Goal: Task Accomplishment & Management: Manage account settings

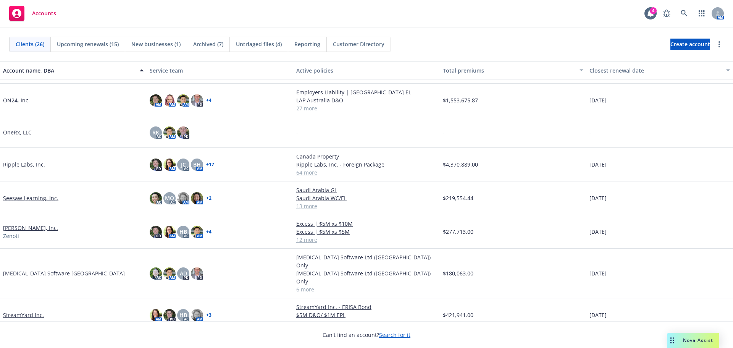
scroll to position [348, 0]
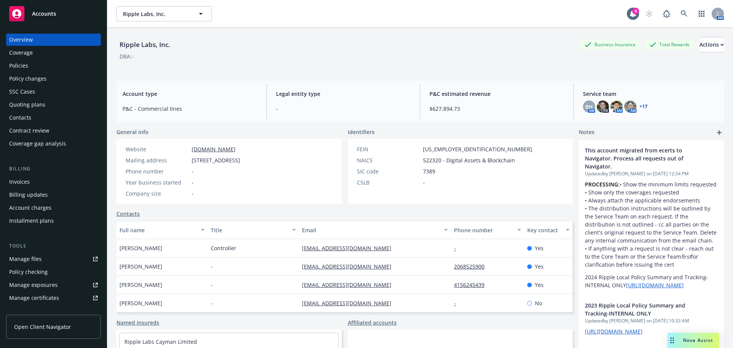
click at [36, 66] on div "Policies" at bounding box center [53, 66] width 89 height 12
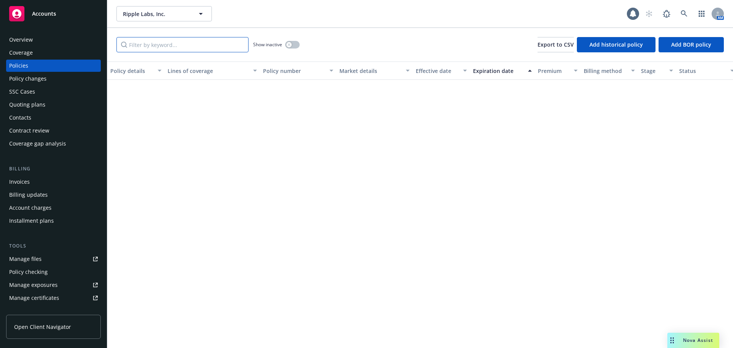
click at [148, 45] on input "Filter by keyword..." at bounding box center [182, 44] width 132 height 15
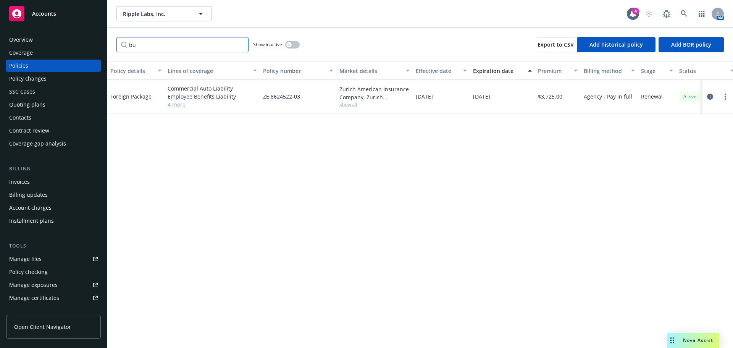
type input "b"
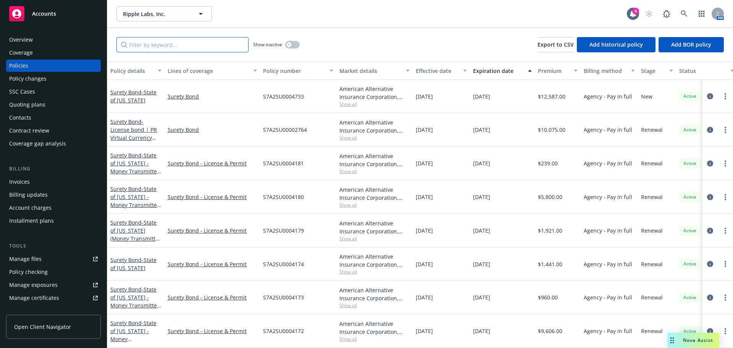
click at [140, 45] on input "Filter by keyword..." at bounding box center [182, 44] width 132 height 15
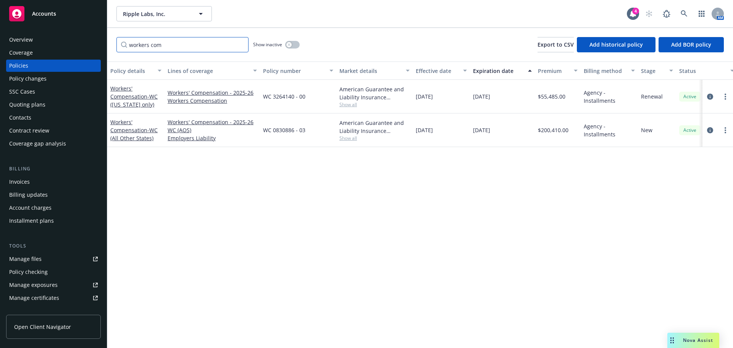
type input "workers com"
click at [293, 45] on button "button" at bounding box center [292, 45] width 15 height 8
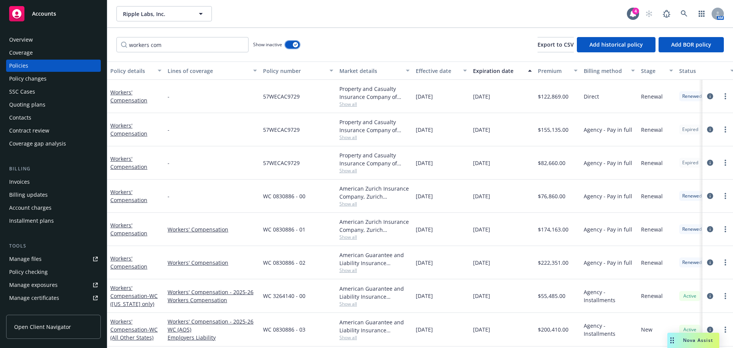
scroll to position [4, 0]
click at [132, 227] on link "Workers' Compensation" at bounding box center [128, 228] width 37 height 15
click at [130, 227] on link "Workers' Compensation" at bounding box center [128, 228] width 37 height 15
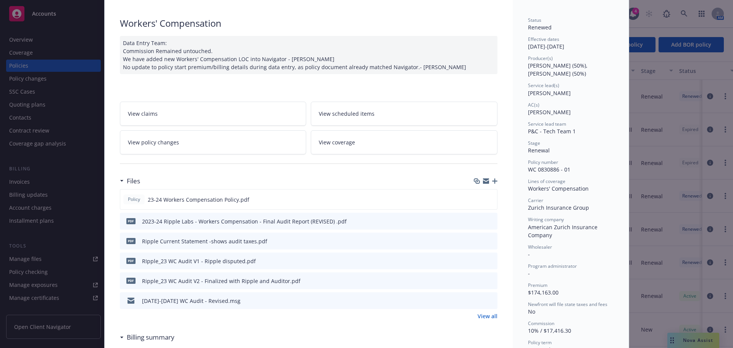
scroll to position [76, 0]
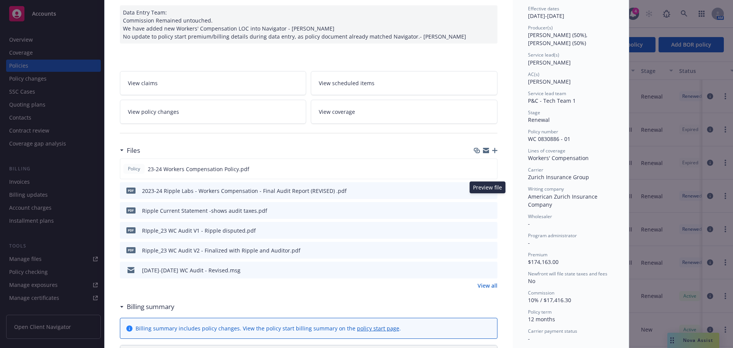
click at [487, 193] on icon "preview file" at bounding box center [490, 189] width 7 height 5
click at [488, 252] on icon "preview file" at bounding box center [490, 249] width 7 height 5
click at [489, 233] on icon "preview file" at bounding box center [490, 229] width 7 height 5
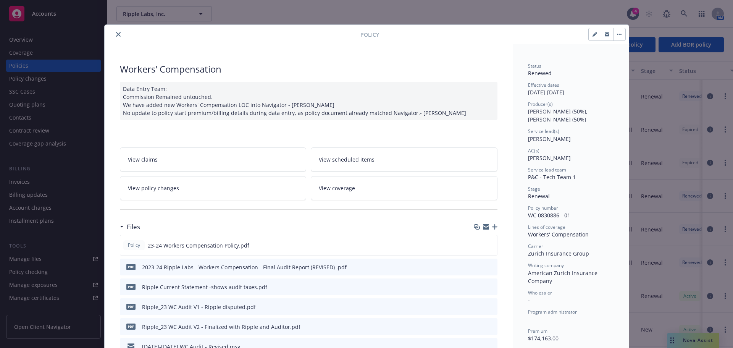
drag, startPoint x: 117, startPoint y: 35, endPoint x: 241, endPoint y: 208, distance: 212.4
click at [118, 35] on button "close" at bounding box center [118, 34] width 9 height 9
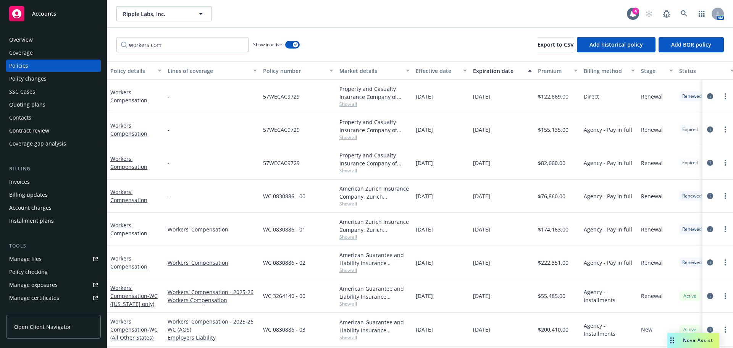
click at [707, 293] on icon "circleInformation" at bounding box center [710, 296] width 6 height 6
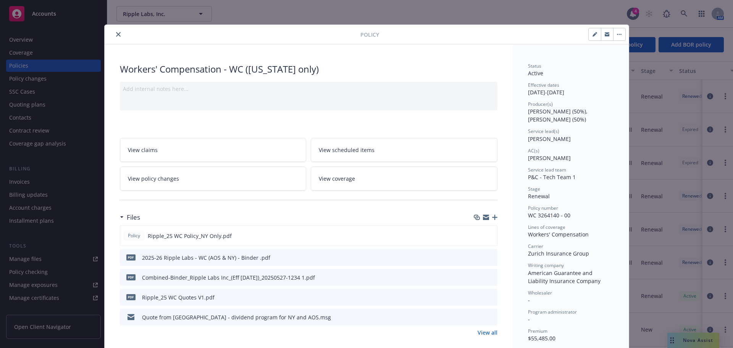
click at [116, 33] on icon "close" at bounding box center [118, 34] width 5 height 5
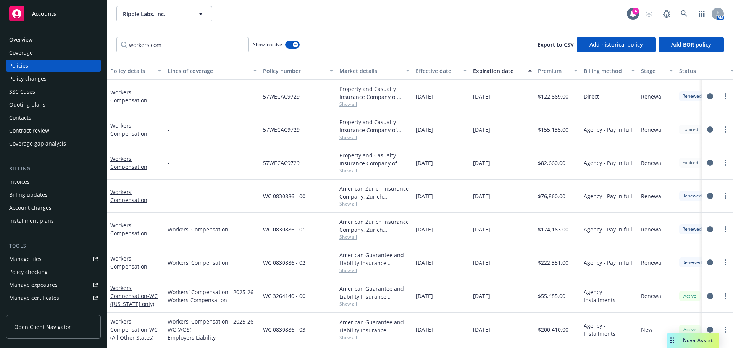
drag, startPoint x: 139, startPoint y: 228, endPoint x: 163, endPoint y: 234, distance: 24.6
click at [139, 228] on link "Workers' Compensation" at bounding box center [128, 228] width 37 height 15
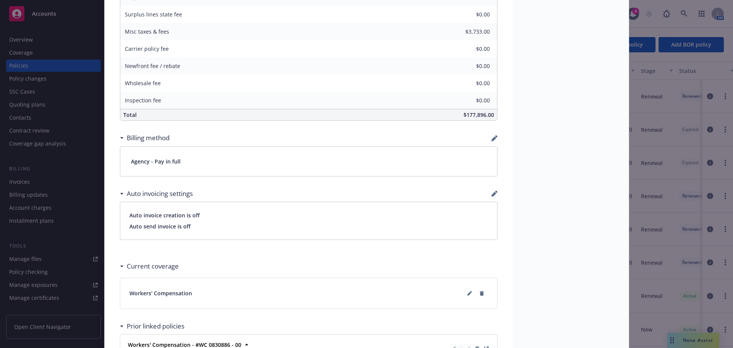
scroll to position [481, 0]
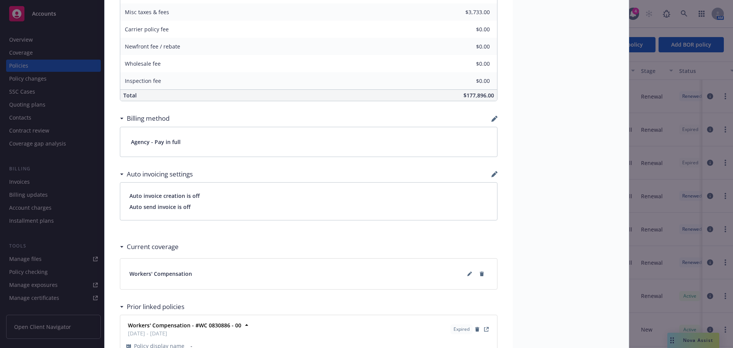
click at [54, 66] on div "Policy Workers' Compensation Data Entry Team: Commission Remained untouched. We…" at bounding box center [366, 174] width 733 height 348
click at [40, 65] on div "Policy Workers' Compensation Data Entry Team: Commission Remained untouched. We…" at bounding box center [366, 174] width 733 height 348
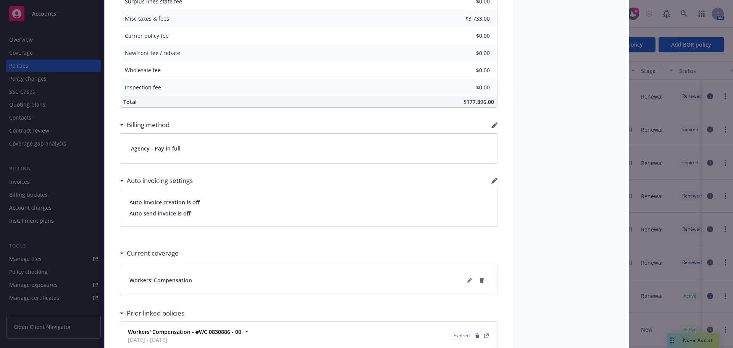
scroll to position [464, 0]
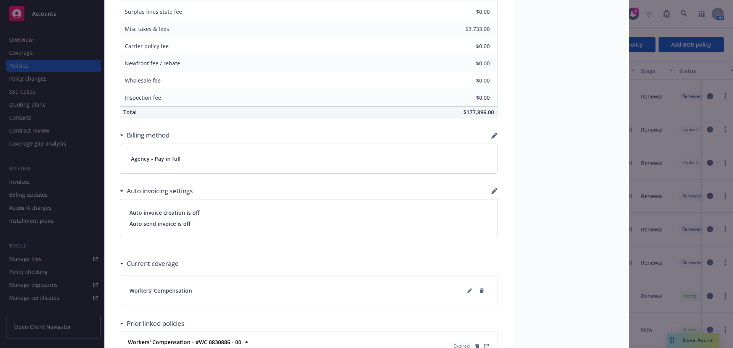
click at [255, 168] on div "Agency - Pay in full" at bounding box center [308, 158] width 377 height 29
click at [147, 140] on h3 "Billing method" at bounding box center [148, 135] width 43 height 10
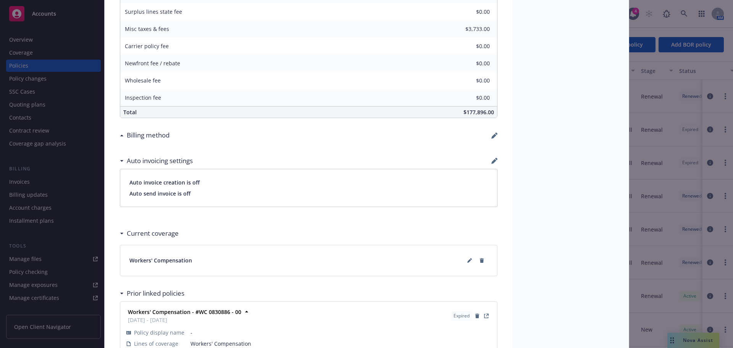
click at [147, 140] on h3 "Billing method" at bounding box center [148, 135] width 43 height 10
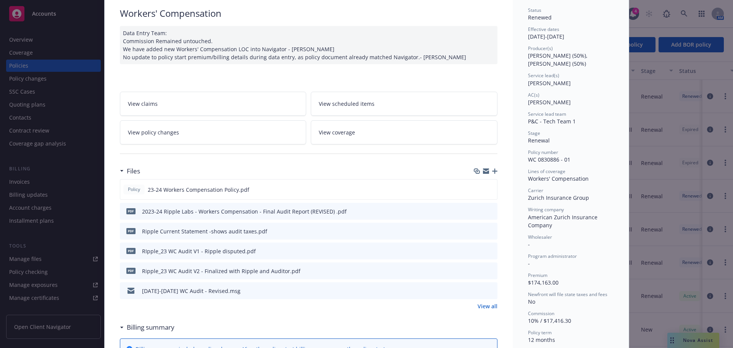
scroll to position [0, 0]
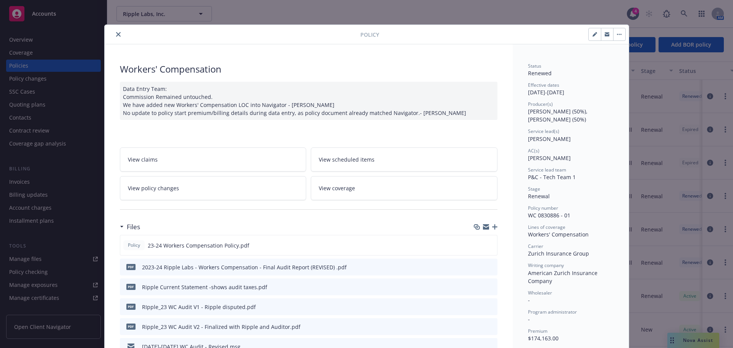
drag, startPoint x: 115, startPoint y: 33, endPoint x: 97, endPoint y: 61, distance: 34.0
click at [116, 34] on icon "close" at bounding box center [118, 34] width 5 height 5
click at [117, 34] on icon "close" at bounding box center [118, 34] width 5 height 5
click at [116, 35] on icon "close" at bounding box center [118, 34] width 5 height 5
click at [117, 35] on icon "close" at bounding box center [118, 34] width 5 height 5
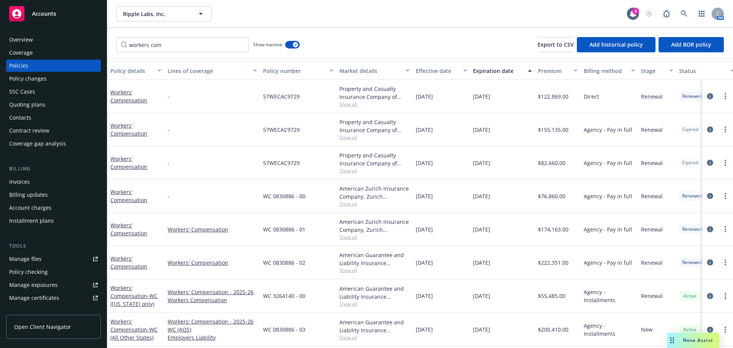
click at [34, 178] on div "Invoices" at bounding box center [53, 182] width 89 height 12
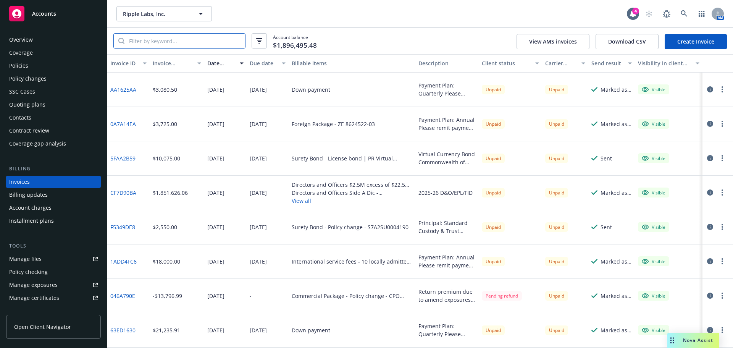
click at [154, 45] on input "search" at bounding box center [184, 41] width 121 height 15
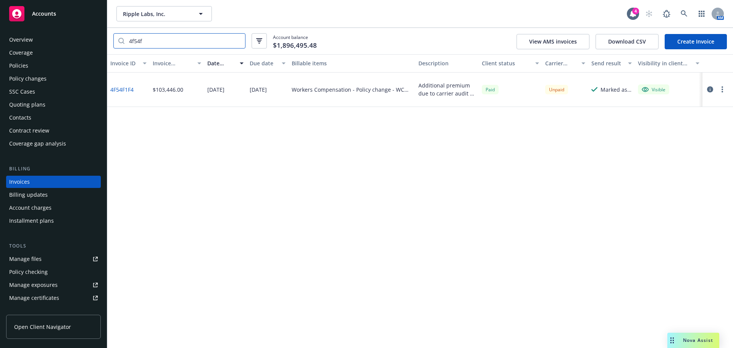
type input "4f54f"
drag, startPoint x: 129, startPoint y: 93, endPoint x: 108, endPoint y: 95, distance: 20.3
click at [108, 95] on div "4F54F1F4" at bounding box center [128, 90] width 42 height 34
copy link "4F54F1F4"
click at [708, 89] on icon "button" at bounding box center [710, 89] width 6 height 6
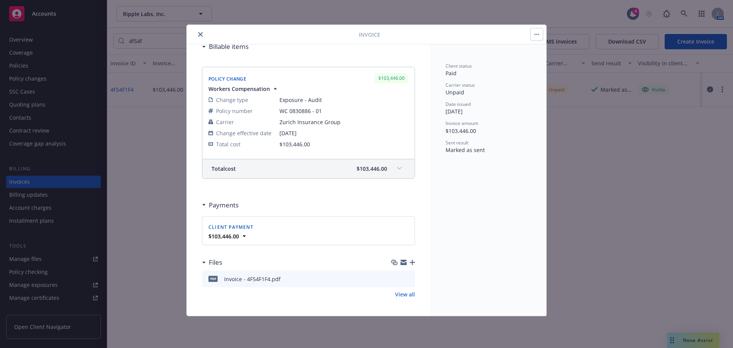
scroll to position [110, 0]
click at [243, 234] on icon at bounding box center [245, 235] width 8 height 8
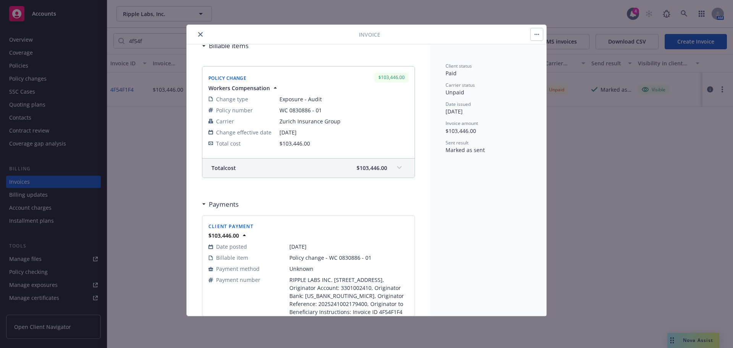
scroll to position [148, 0]
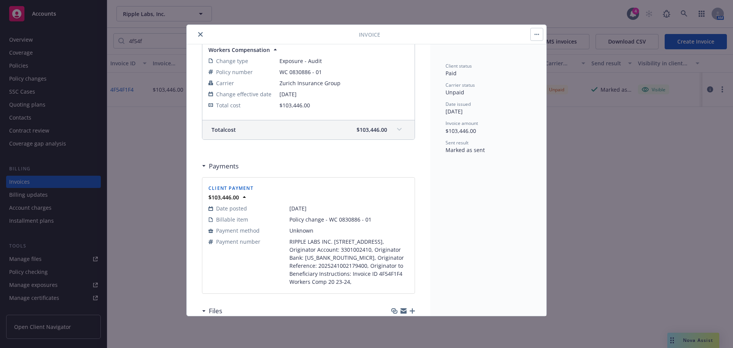
click at [199, 33] on icon "close" at bounding box center [200, 34] width 5 height 5
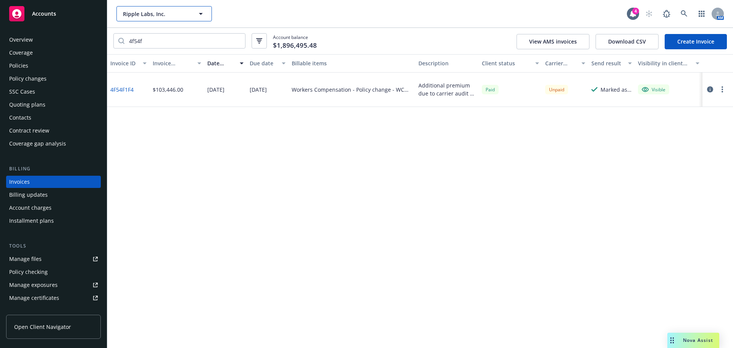
click at [158, 15] on span "Ripple Labs, Inc." at bounding box center [156, 14] width 66 height 8
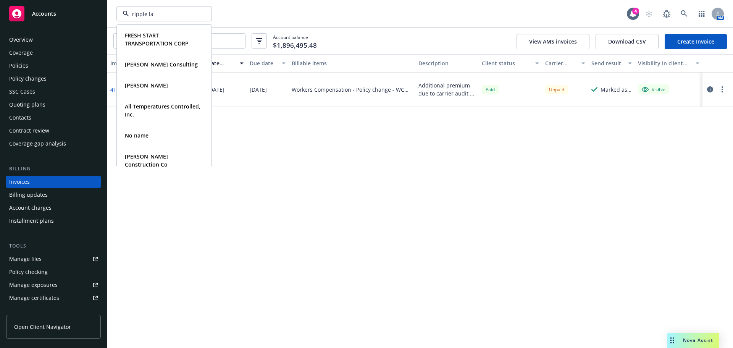
type input "ripple lab"
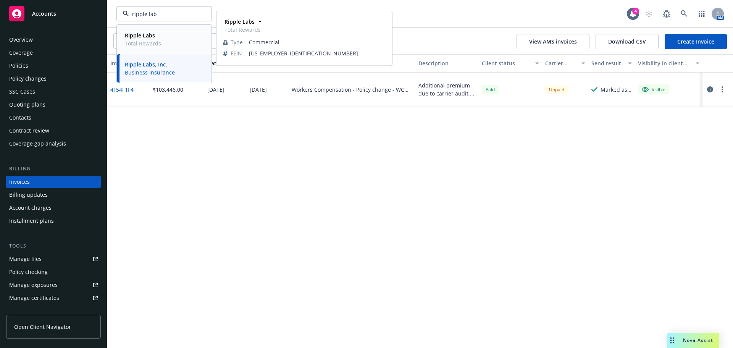
click at [160, 37] on span "Ripple Labs" at bounding box center [143, 35] width 36 height 8
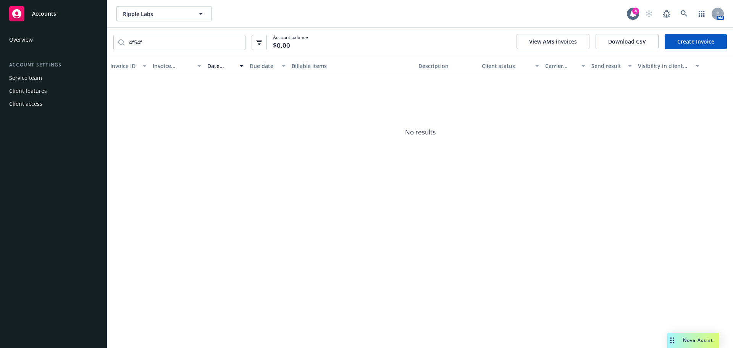
click at [48, 78] on div "Service team" at bounding box center [53, 78] width 89 height 12
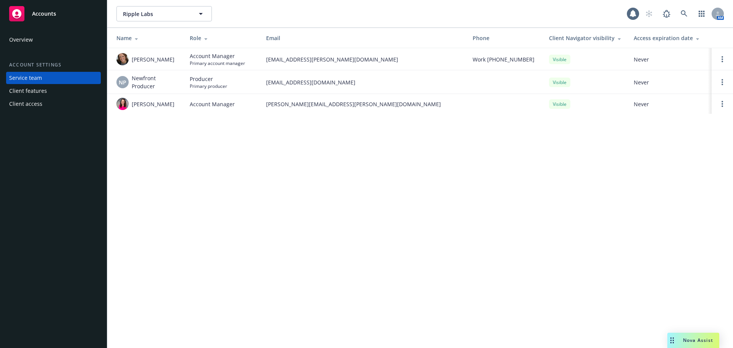
click at [44, 89] on div "Client features" at bounding box center [28, 91] width 38 height 12
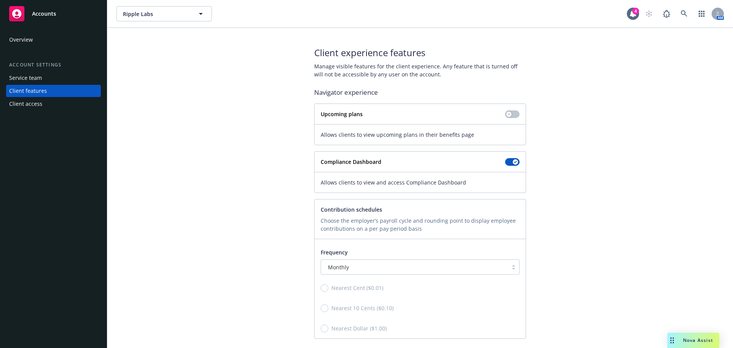
click at [39, 36] on div "Overview" at bounding box center [53, 40] width 89 height 12
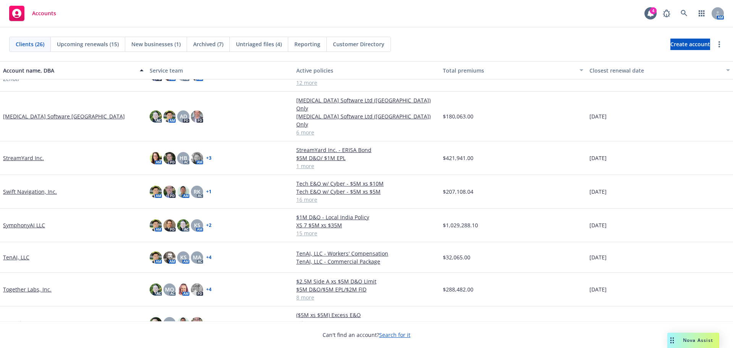
scroll to position [539, 0]
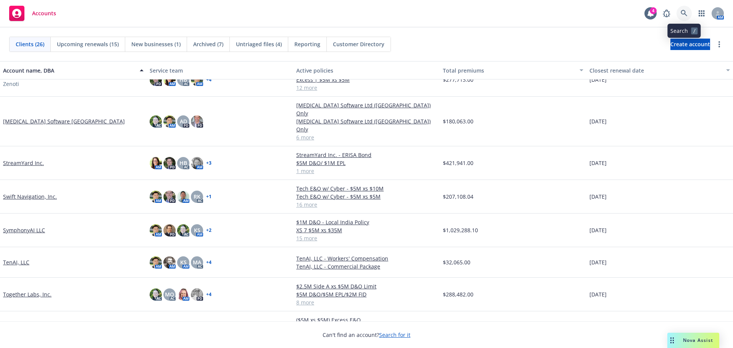
click at [686, 13] on icon at bounding box center [684, 13] width 7 height 7
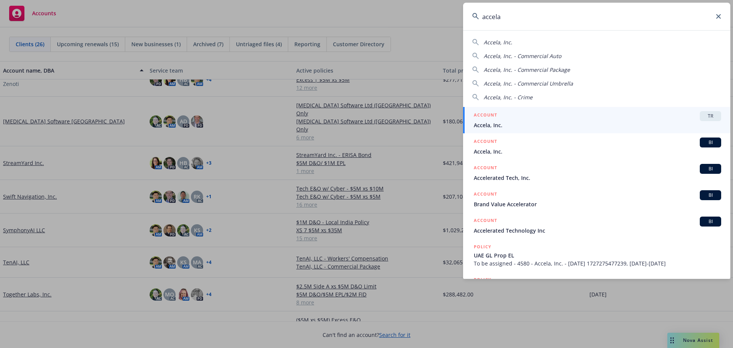
type input "accela"
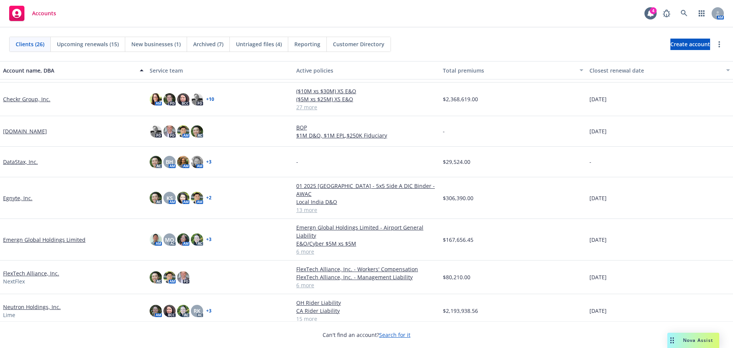
scroll to position [191, 0]
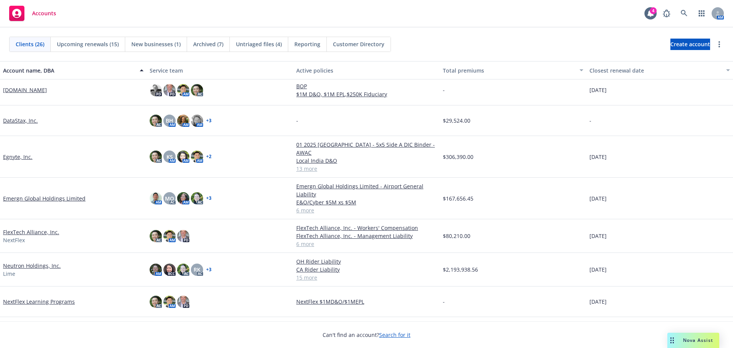
click at [38, 228] on link "FlexTech Alliance, Inc." at bounding box center [31, 232] width 56 height 8
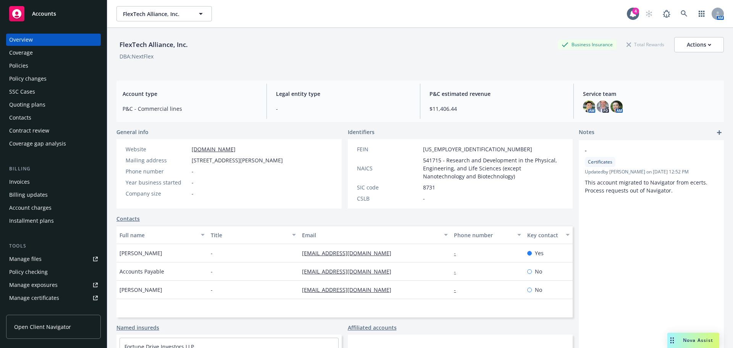
click at [51, 66] on div "Policies" at bounding box center [53, 66] width 89 height 12
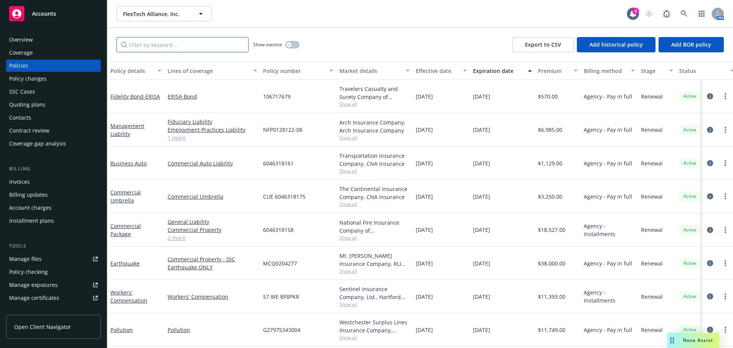
click at [178, 40] on input "Filter by keyword..." at bounding box center [182, 44] width 132 height 15
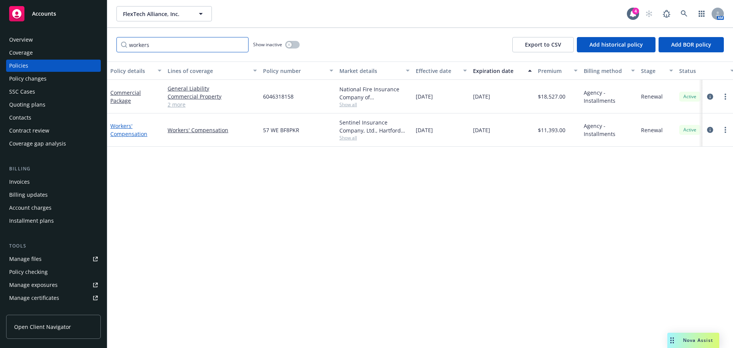
type input "workers"
click at [134, 131] on link "Workers' Compensation" at bounding box center [128, 129] width 37 height 15
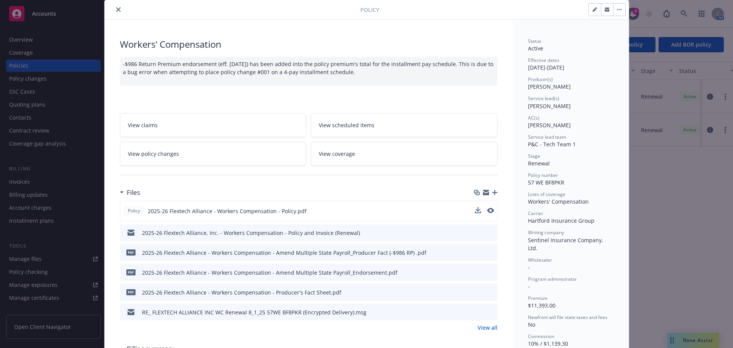
scroll to position [38, 0]
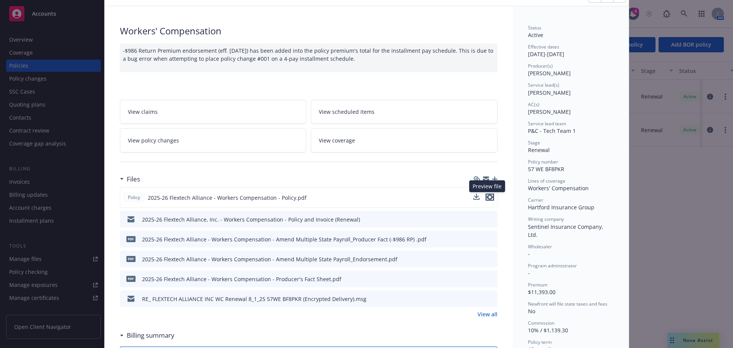
drag, startPoint x: 488, startPoint y: 197, endPoint x: 449, endPoint y: 198, distance: 38.6
click at [449, 198] on div "Policy 2025-26 Flextech Alliance - Workers Compensation - Policy.pdf Preview fi…" at bounding box center [309, 197] width 378 height 21
click at [475, 196] on icon "download file" at bounding box center [477, 196] width 5 height 5
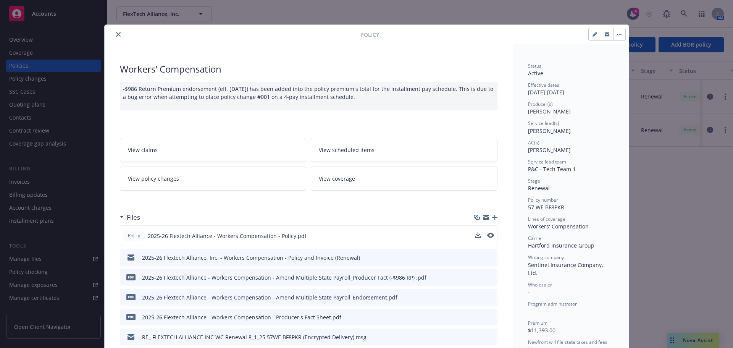
click at [116, 36] on icon "close" at bounding box center [118, 34] width 5 height 5
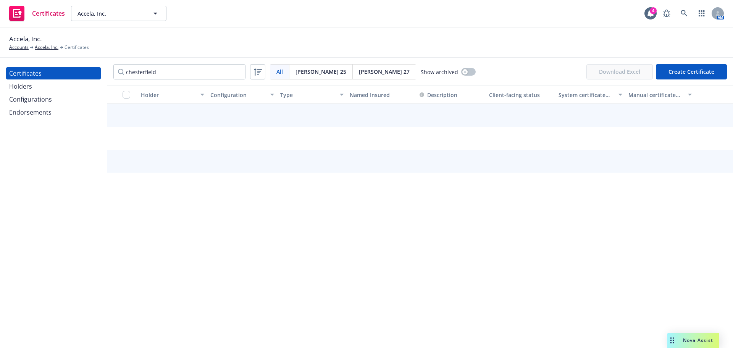
type input "chesterfield"
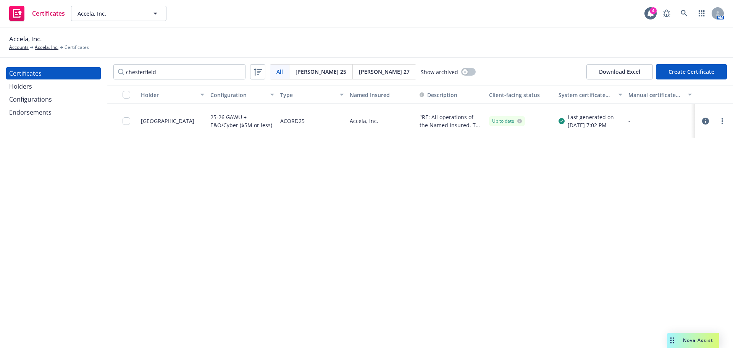
click at [705, 121] on icon "button" at bounding box center [705, 121] width 7 height 7
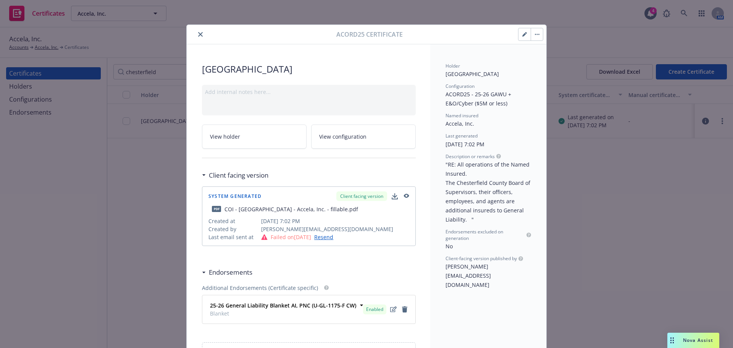
drag, startPoint x: 406, startPoint y: 196, endPoint x: 401, endPoint y: 197, distance: 4.6
click at [406, 196] on icon "button" at bounding box center [406, 196] width 5 height 4
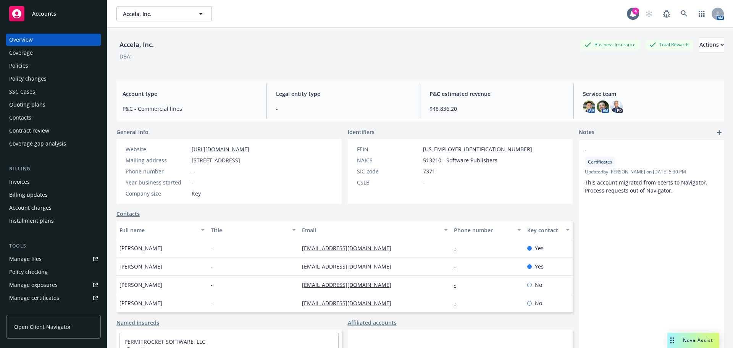
click at [26, 67] on div "Policies" at bounding box center [18, 66] width 19 height 12
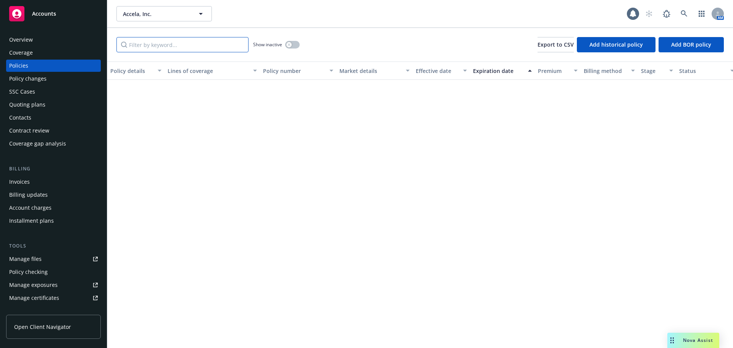
click at [165, 43] on input "Filter by keyword..." at bounding box center [182, 44] width 132 height 15
type input "local"
click at [296, 44] on button "button" at bounding box center [292, 45] width 15 height 8
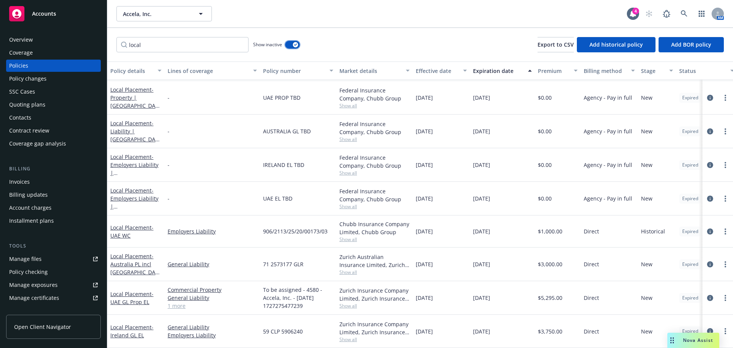
scroll to position [67, 0]
click at [721, 326] on link "more" at bounding box center [725, 330] width 9 height 9
drag, startPoint x: 679, startPoint y: 229, endPoint x: 661, endPoint y: 233, distance: 18.2
click at [679, 229] on link "Renew with incumbent" at bounding box center [685, 223] width 90 height 15
select select "12"
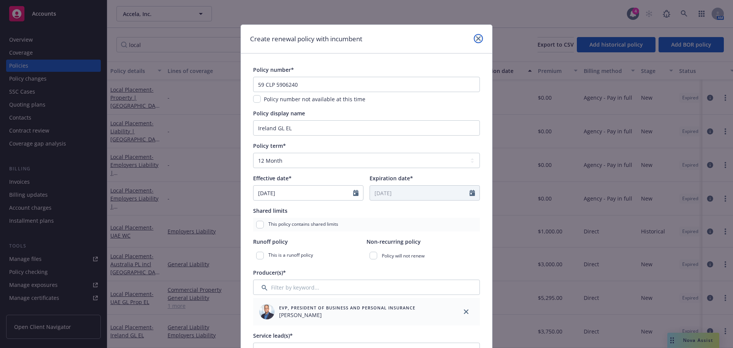
click at [478, 38] on icon "close" at bounding box center [478, 38] width 5 height 5
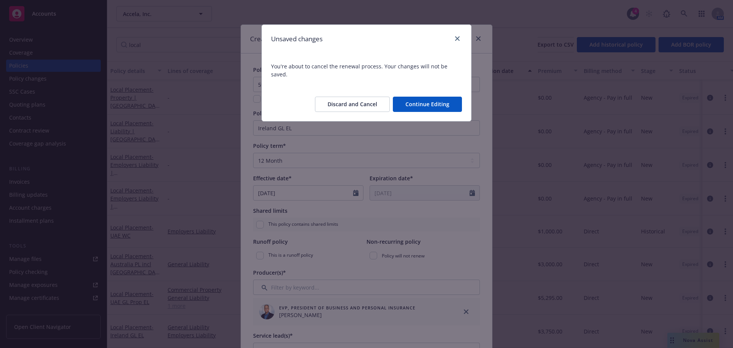
click at [365, 97] on button "Discard and Cancel" at bounding box center [352, 104] width 75 height 15
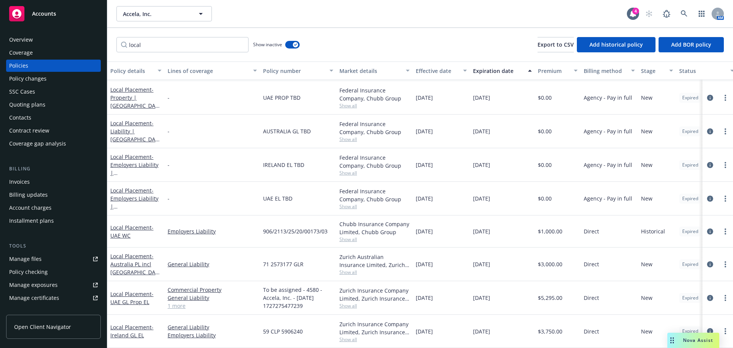
click at [36, 102] on div "Quoting plans" at bounding box center [27, 105] width 36 height 12
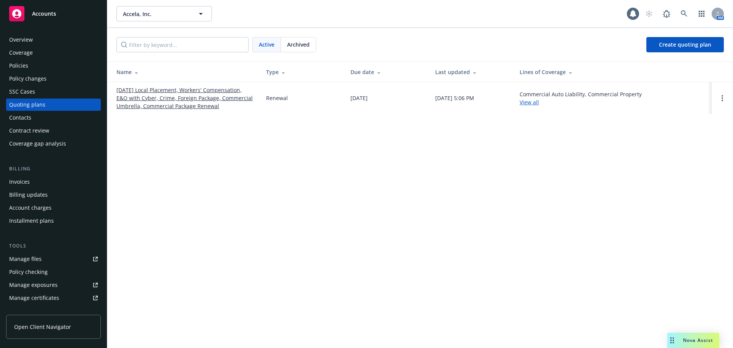
click at [163, 107] on link "09/01/25 Local Placement, Workers' Compensation, E&O with Cyber, Crime, Foreign…" at bounding box center [184, 98] width 137 height 24
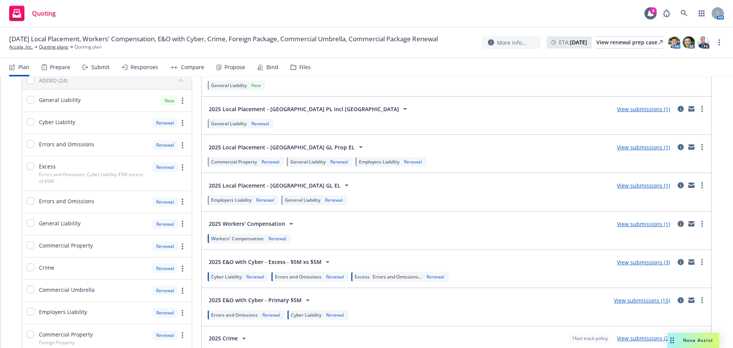
scroll to position [76, 0]
click at [698, 188] on link "more" at bounding box center [702, 184] width 9 height 9
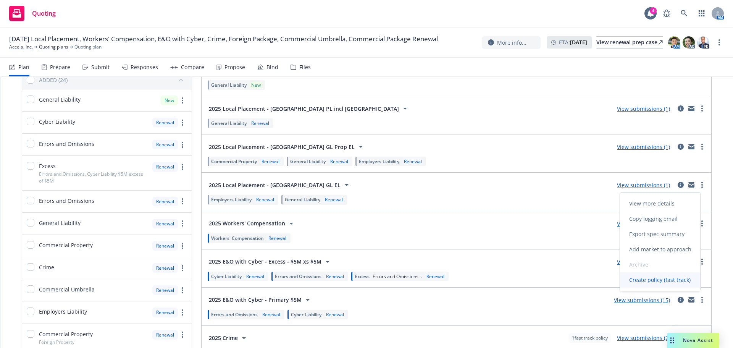
click at [670, 283] on span "Create policy (fast track)" at bounding box center [660, 279] width 80 height 7
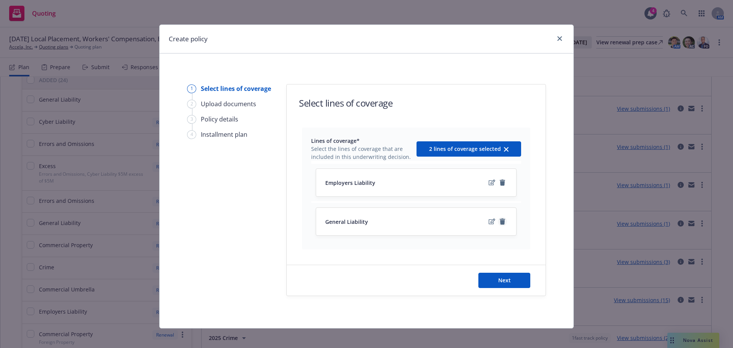
click at [502, 223] on icon "remove" at bounding box center [502, 221] width 6 height 6
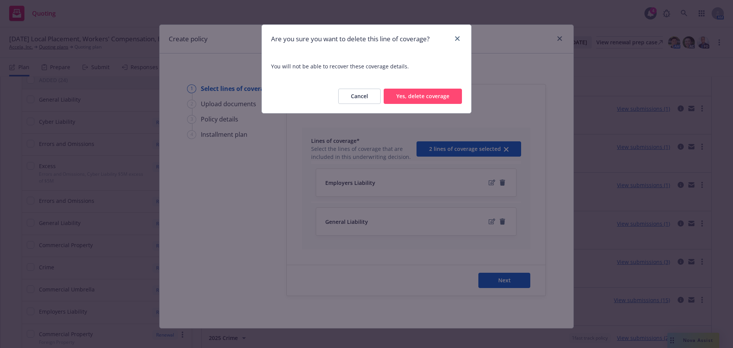
click at [431, 95] on button "Yes, delete coverage" at bounding box center [423, 96] width 78 height 15
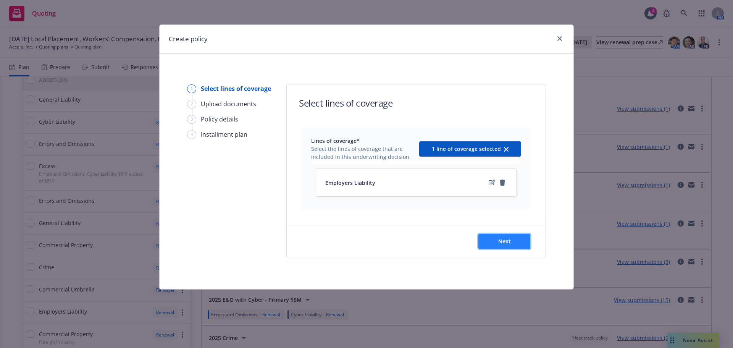
click at [515, 241] on button "Next" at bounding box center [504, 241] width 52 height 15
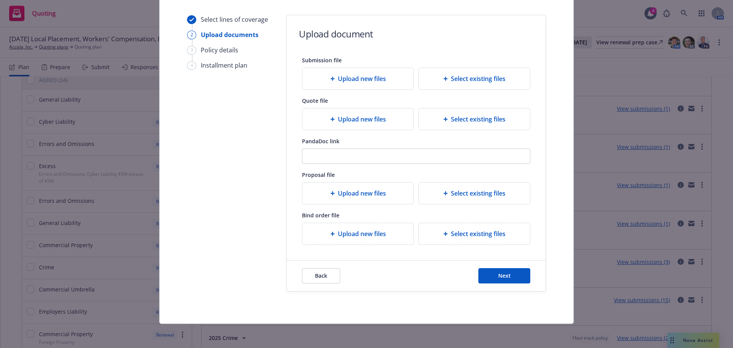
scroll to position [69, 0]
click at [500, 278] on span "Next" at bounding box center [504, 274] width 13 height 7
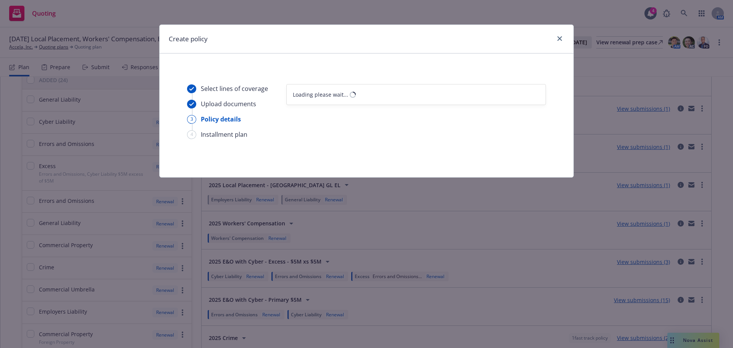
select select "12"
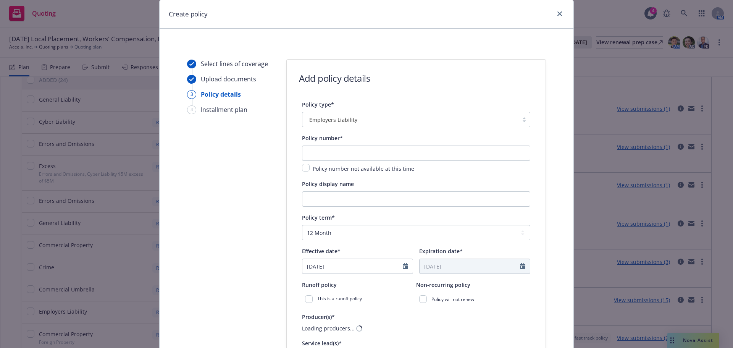
scroll to position [38, 0]
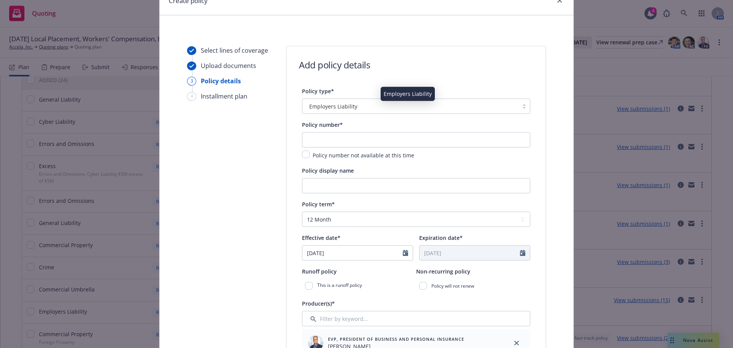
click at [350, 107] on span "Employers Liability" at bounding box center [333, 106] width 48 height 8
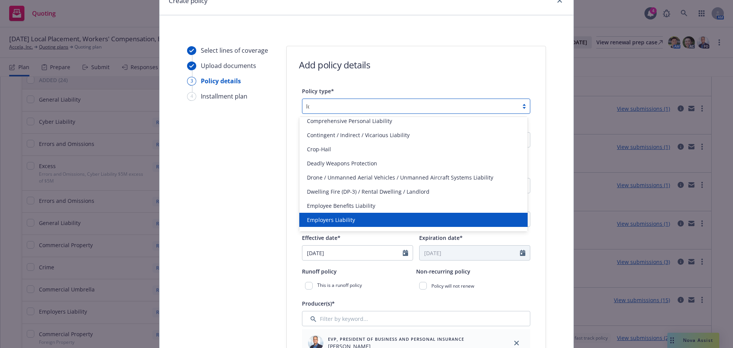
scroll to position [0, 0]
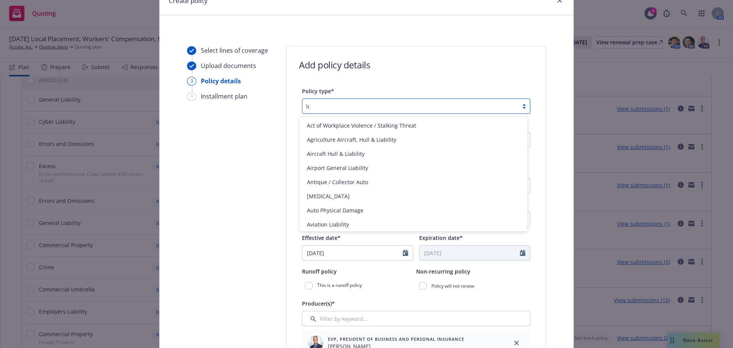
type input "local"
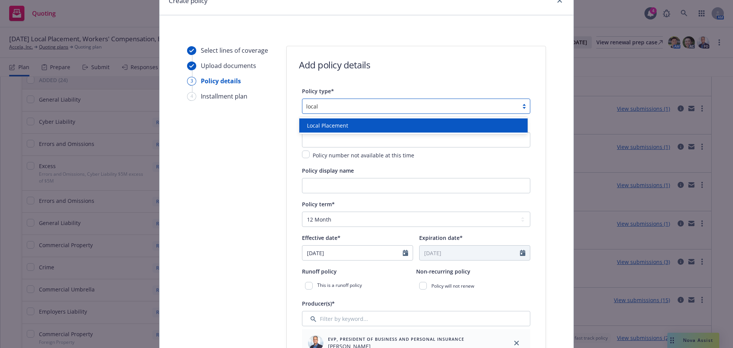
drag, startPoint x: 339, startPoint y: 118, endPoint x: 338, endPoint y: 125, distance: 7.0
click at [339, 119] on div "Local Placement" at bounding box center [413, 125] width 228 height 17
click at [338, 126] on span "Local Placement" at bounding box center [327, 125] width 41 height 8
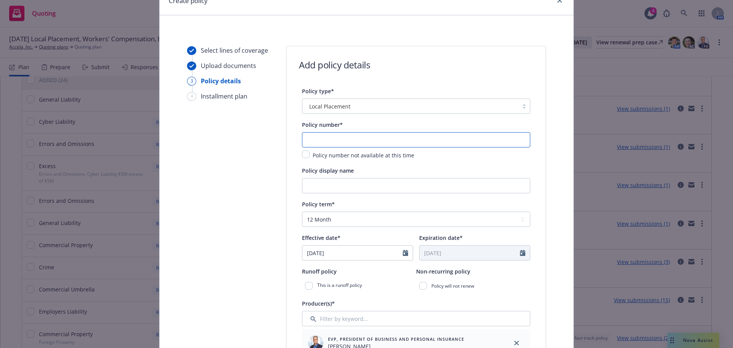
click at [330, 137] on input "text" at bounding box center [416, 139] width 228 height 15
drag, startPoint x: 339, startPoint y: 142, endPoint x: 287, endPoint y: 140, distance: 52.4
paste input "59 CLP 5906239"
type input "59 CLP 5906239"
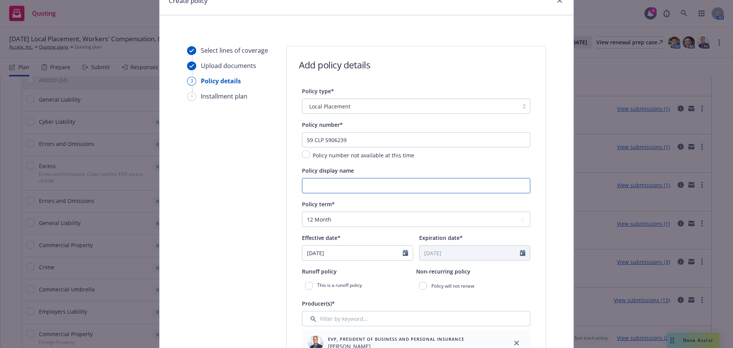
click at [326, 181] on input "Policy display name" at bounding box center [416, 185] width 228 height 15
type input "i"
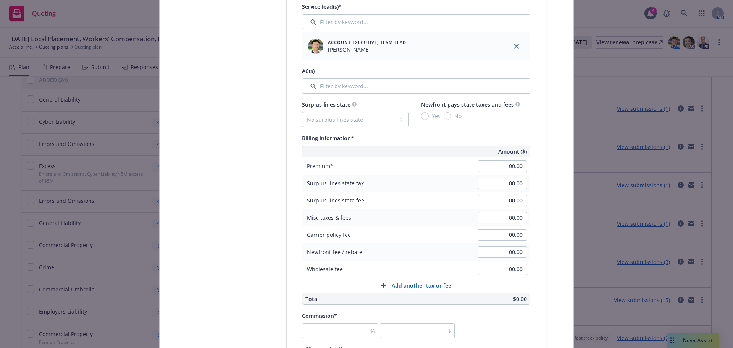
scroll to position [420, 0]
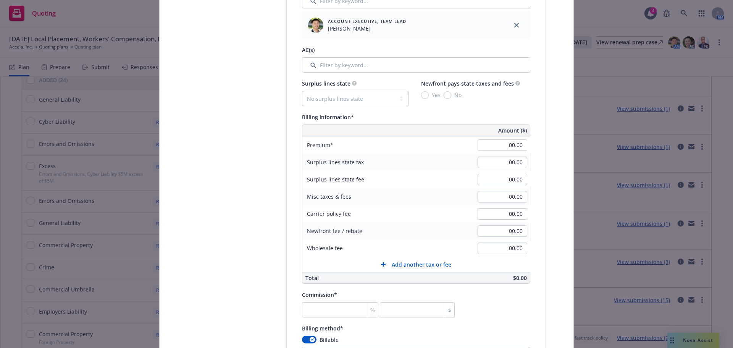
type input "Ireland EL"
click at [337, 307] on input "number" at bounding box center [340, 309] width 76 height 15
type input "2,250.00"
type input "0"
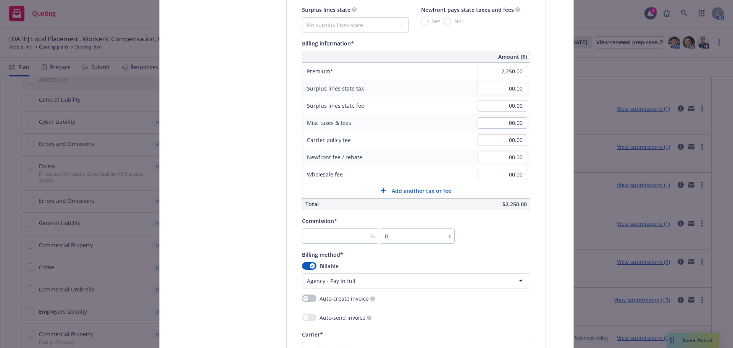
scroll to position [496, 0]
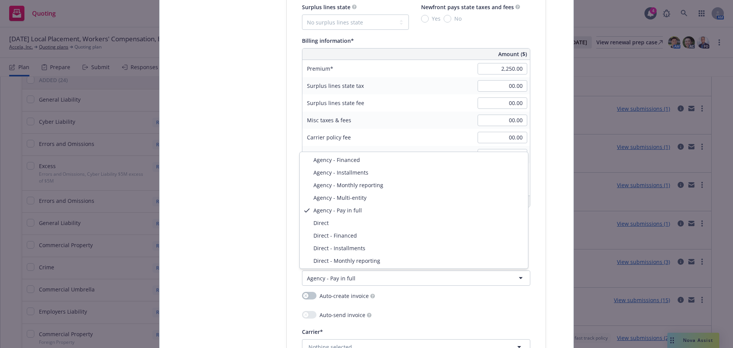
click at [334, 280] on html "Quoting 4 AM 09/01/25 Local Placement, Workers' Compensation, E&O with Cyber, C…" at bounding box center [366, 174] width 733 height 348
select select "DIRECT"
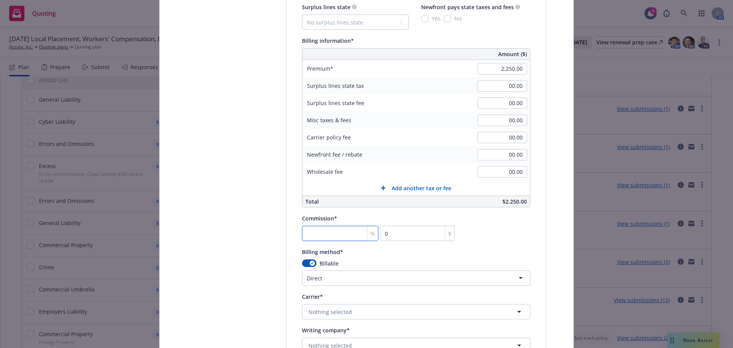
click at [327, 232] on input "number" at bounding box center [340, 233] width 76 height 15
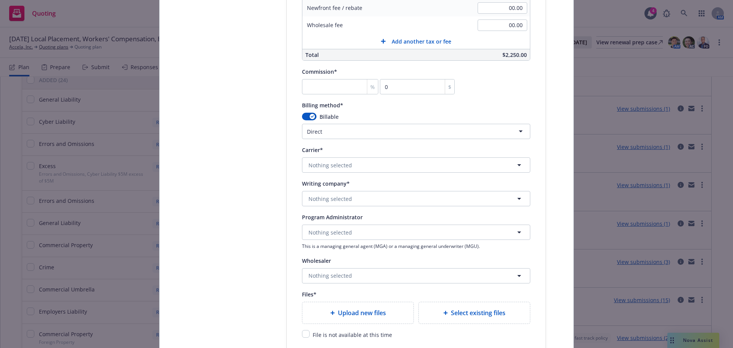
scroll to position [649, 0]
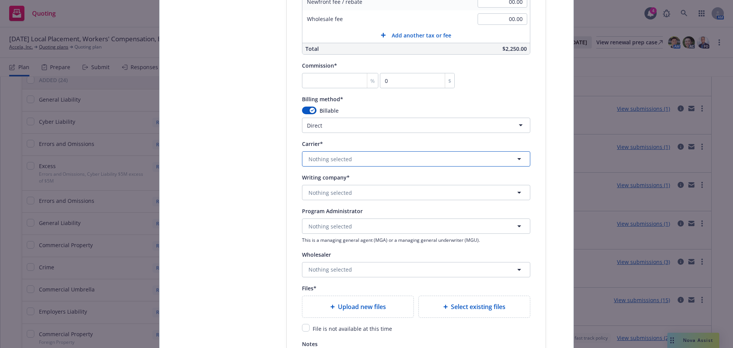
click at [330, 158] on span "Nothing selected" at bounding box center [331, 159] width 44 height 8
click at [325, 159] on span "Nothing selected" at bounding box center [331, 159] width 44 height 8
type input "zurich"
click at [314, 205] on span "Appointed carrier" at bounding box center [340, 207] width 61 height 8
click at [333, 190] on span "Nothing selected" at bounding box center [331, 193] width 44 height 8
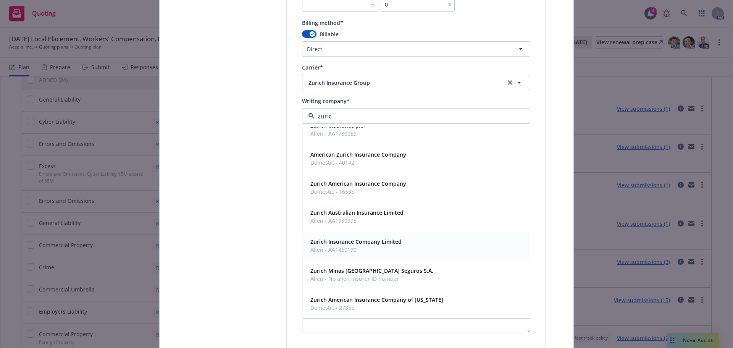
scroll to position [0, 0]
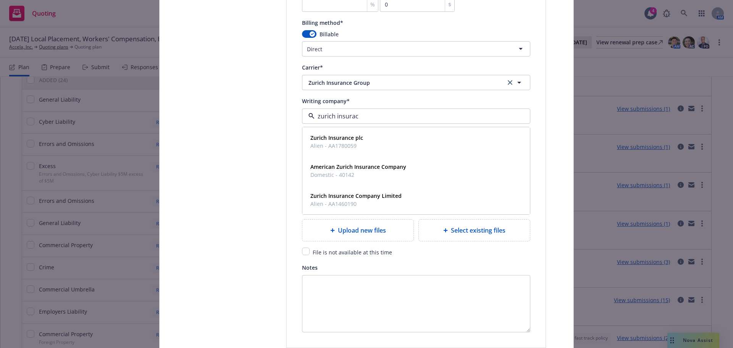
type input "zurich insurace"
click at [397, 203] on span "Alien - AA1460190" at bounding box center [355, 204] width 91 height 8
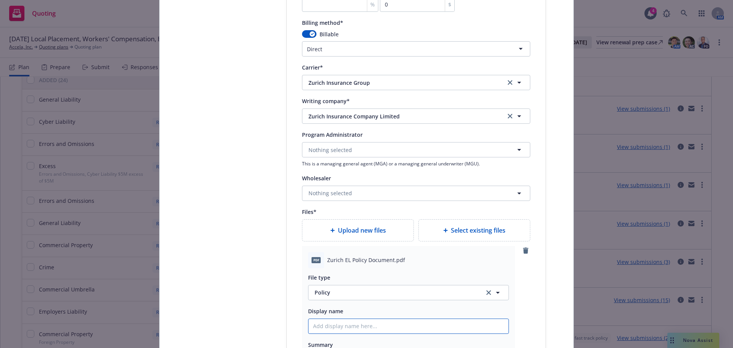
click at [350, 326] on input "Policy display name" at bounding box center [409, 326] width 200 height 15
type input "A"
type textarea "x"
type input "Acc"
type textarea "x"
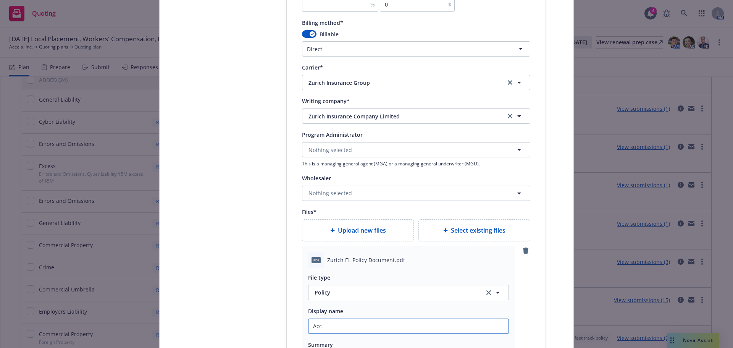
type input "Acce"
type textarea "x"
type input "Accel"
type textarea "x"
type input "Accela"
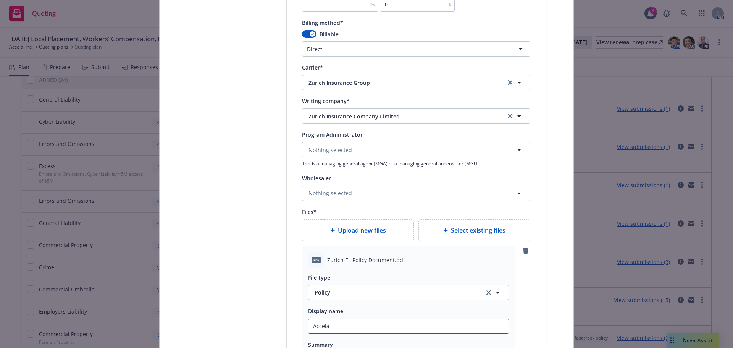
type textarea "x"
type input "Accela_"
type textarea "x"
type input "Accela_25"
type textarea "x"
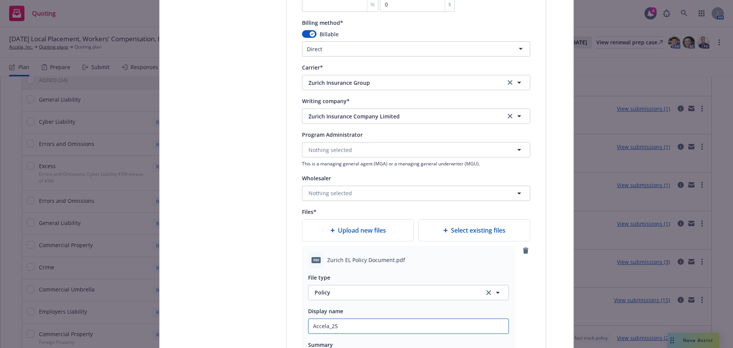
type input "Accela_25"
type textarea "x"
type input "Accela_25 IR"
type textarea "x"
type input "Accela_25 IRE"
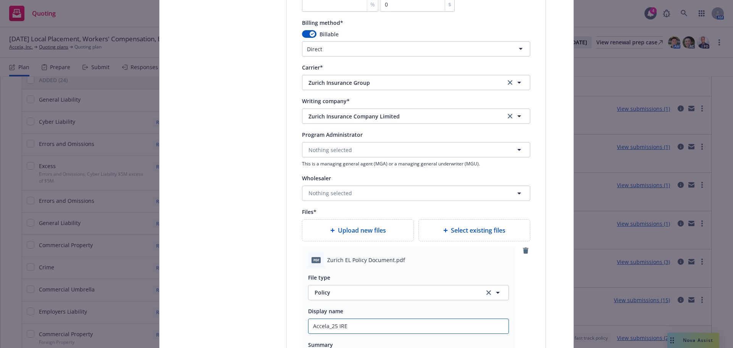
type textarea "x"
type input "Accela_25 IRE EL"
type textarea "x"
type input "Accela_25 IRE EL"
type textarea "x"
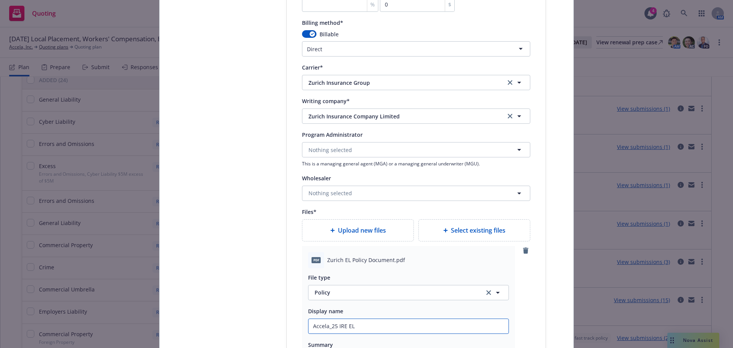
type input "Accela_25 IRE EL P"
type textarea "x"
type input "Accela_25 IRE EL Po"
type textarea "x"
type input "Accela_25 IRE EL Pol"
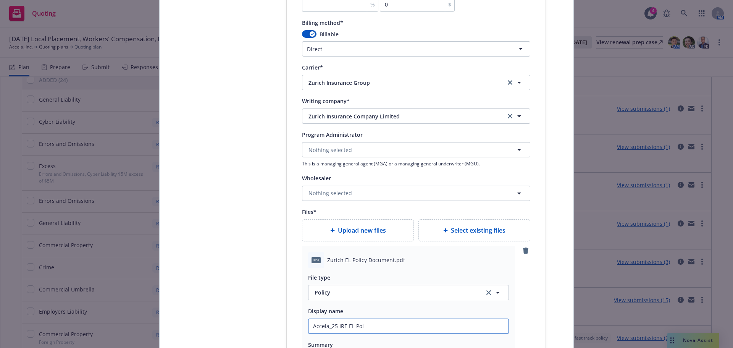
type textarea "x"
type input "Accela_25 IRE EL Poli"
type textarea "x"
type input "Accela_25 IRE EL Policy"
type textarea "x"
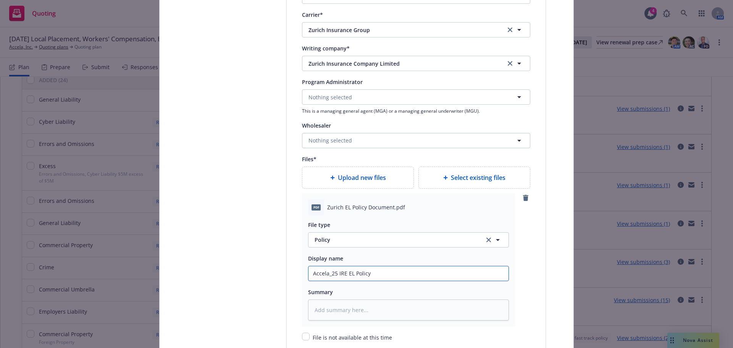
scroll to position [840, 0]
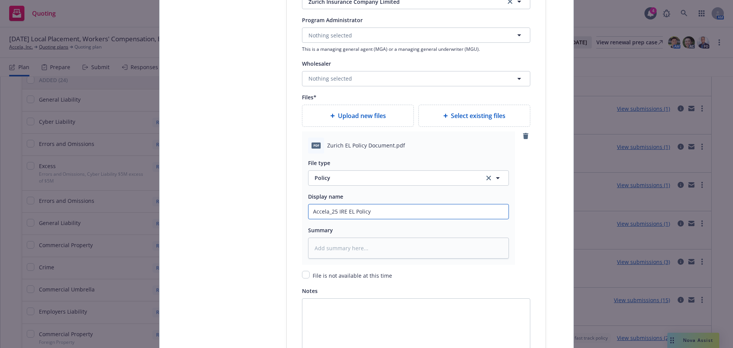
drag, startPoint x: 381, startPoint y: 211, endPoint x: 280, endPoint y: 210, distance: 100.8
type input "Accela_25 IRE EL Policy"
type textarea "x"
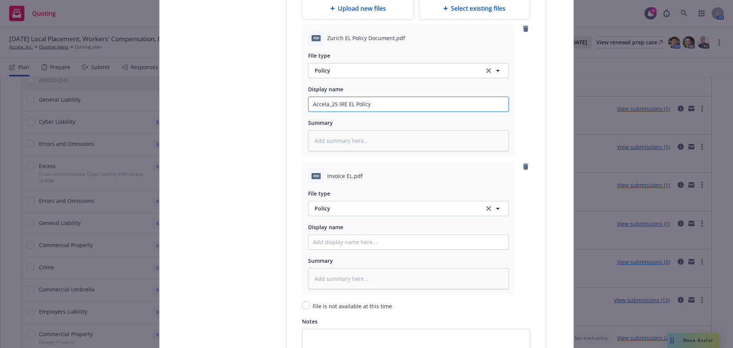
scroll to position [955, 0]
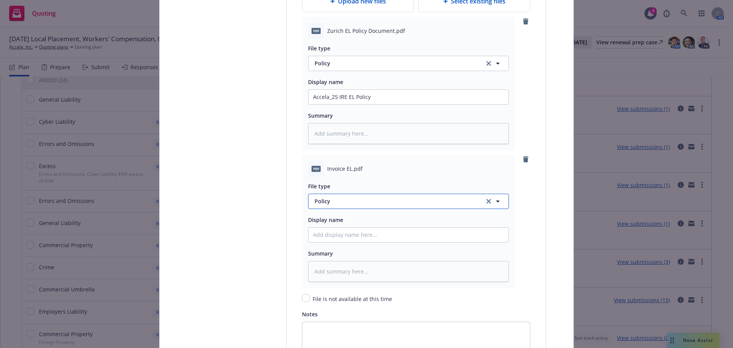
click at [339, 203] on span "Policy" at bounding box center [395, 201] width 161 height 8
type input "invoice"
click at [344, 241] on span "Invoice - Third Party" at bounding box center [342, 243] width 53 height 8
click at [343, 232] on input "Policy display name" at bounding box center [409, 235] width 200 height 15
paste input "Accela_25 IRE EL Policy"
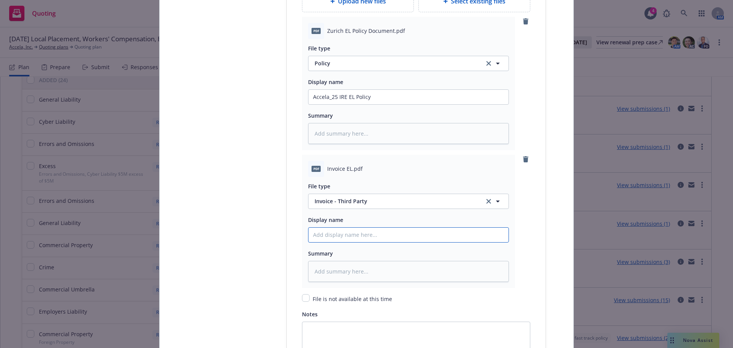
type textarea "x"
type input "Accela_25 IRE EL Policy"
drag, startPoint x: 375, startPoint y: 235, endPoint x: 353, endPoint y: 236, distance: 21.4
click at [353, 236] on input "Accela_25 IRE EL Policy" at bounding box center [409, 235] width 200 height 15
type textarea "x"
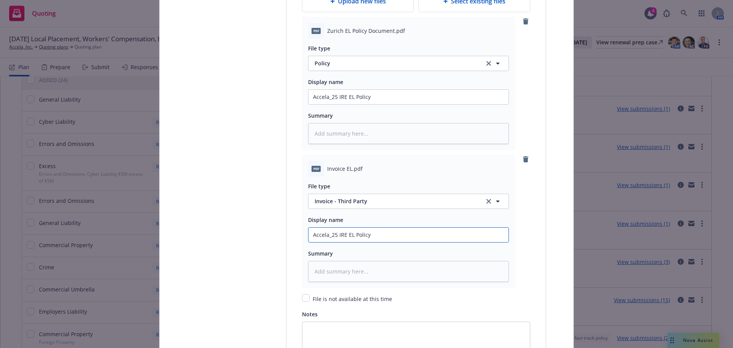
type input "Accela_25 IRE EL i"
type textarea "x"
type input "Accela_25 IRE EL inv"
type textarea "x"
type input "Accela_25 IRE EL invo"
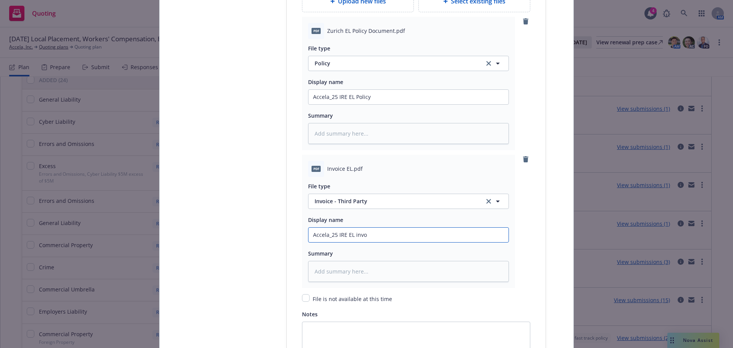
type textarea "x"
type input "Accela_25 IRE EL invoi"
type textarea "x"
type input "Accela_25 IRE EL invoic"
type textarea "x"
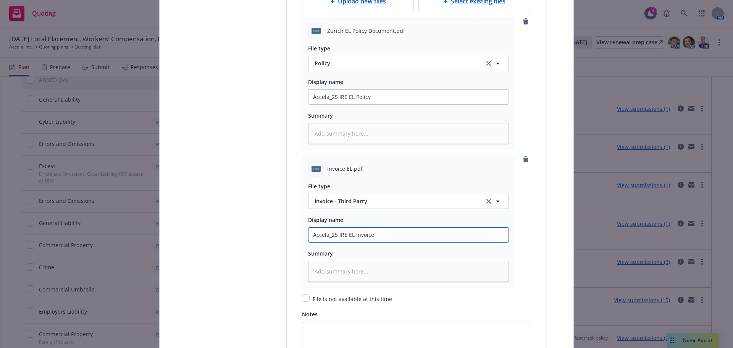
scroll to position [1069, 0]
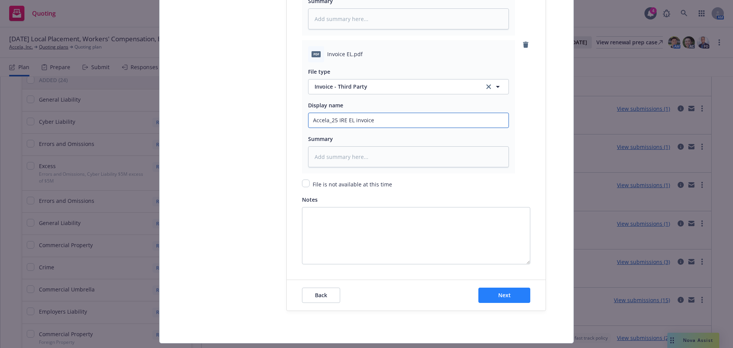
type input "Accela_25 IRE EL invoice"
click at [486, 291] on button "Next" at bounding box center [504, 295] width 52 height 15
type textarea "x"
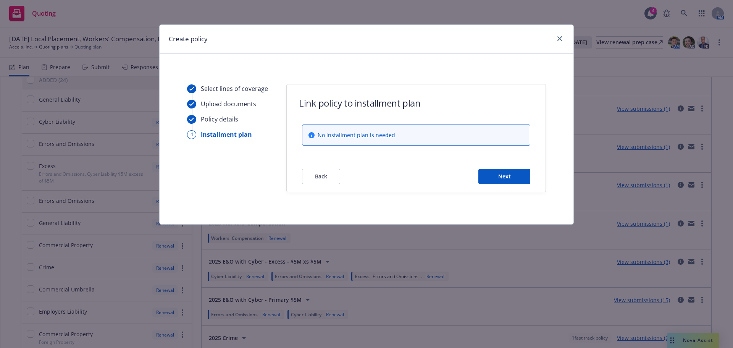
scroll to position [0, 0]
click at [501, 176] on span "Next" at bounding box center [504, 176] width 13 height 7
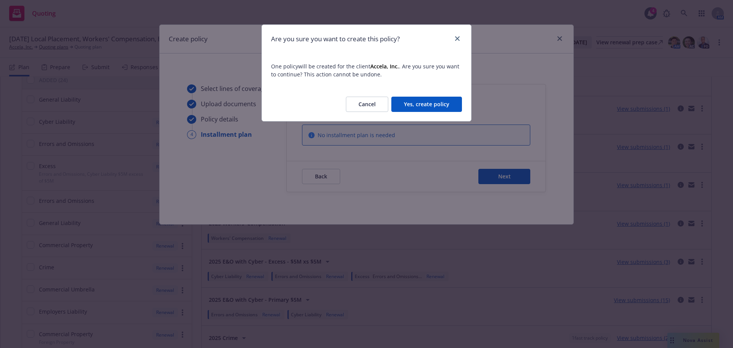
drag, startPoint x: 426, startPoint y: 105, endPoint x: 179, endPoint y: 130, distance: 247.9
click at [426, 105] on button "Yes, create policy" at bounding box center [426, 104] width 71 height 15
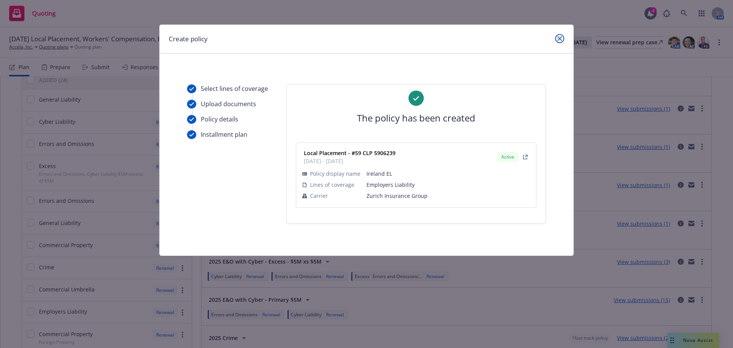
click at [559, 39] on icon "close" at bounding box center [559, 38] width 5 height 5
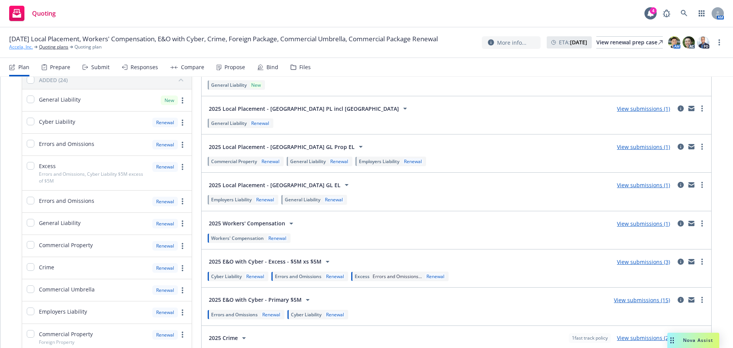
click at [13, 50] on link "Accela, Inc." at bounding box center [21, 47] width 24 height 7
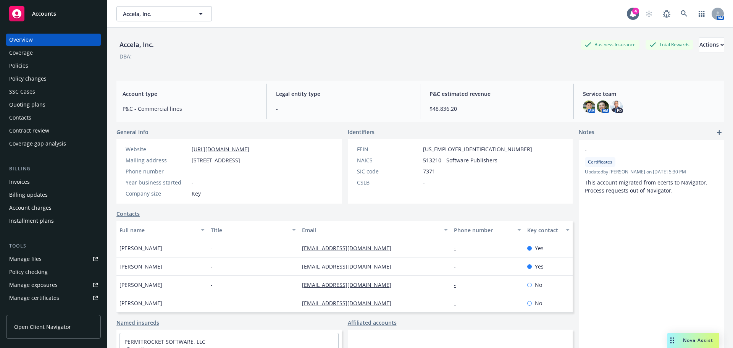
click at [40, 69] on div "Policies" at bounding box center [53, 66] width 89 height 12
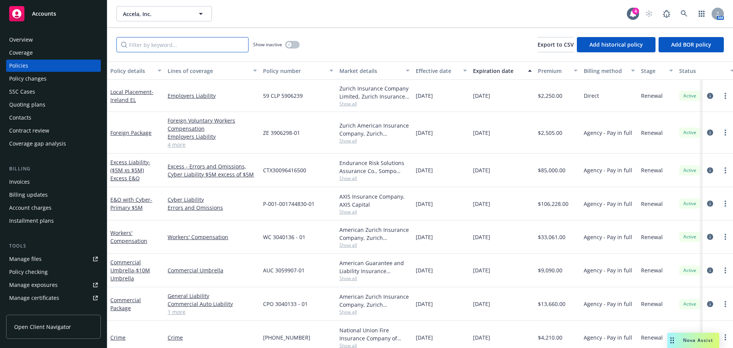
click at [171, 44] on input "Filter by keyword..." at bounding box center [182, 44] width 132 height 15
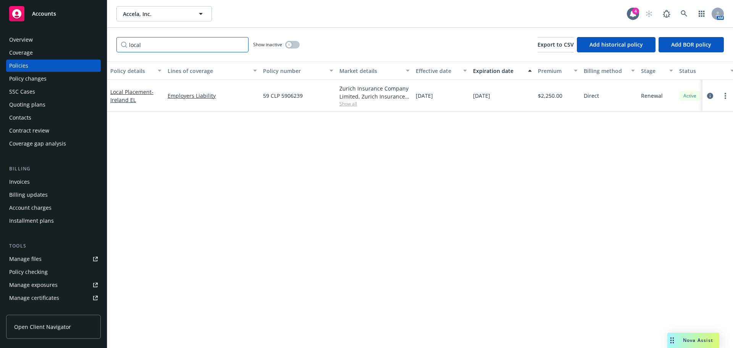
type input "local"
click at [294, 46] on button "button" at bounding box center [292, 45] width 15 height 8
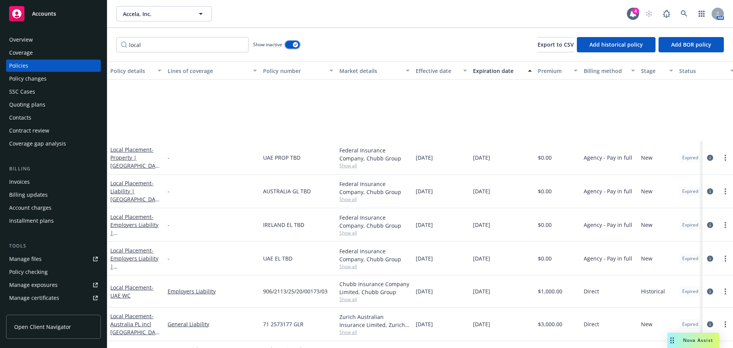
scroll to position [97, 0]
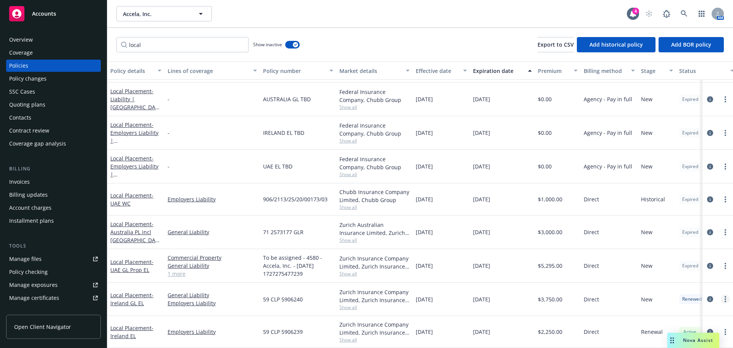
click at [721, 294] on link "more" at bounding box center [725, 298] width 9 height 9
drag, startPoint x: 683, startPoint y: 191, endPoint x: 655, endPoint y: 200, distance: 29.0
click at [683, 191] on link "Renew with incumbent" at bounding box center [685, 191] width 90 height 15
select select "12"
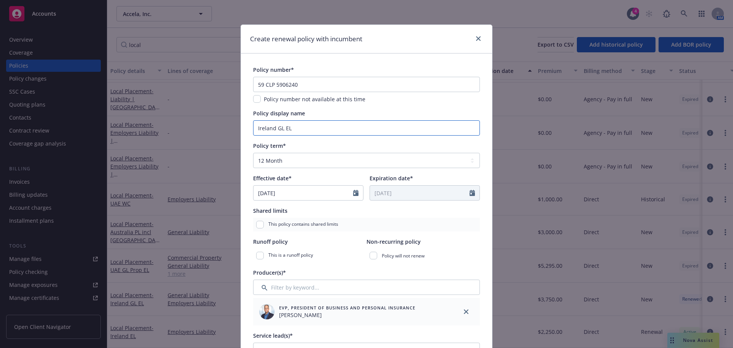
click at [298, 131] on input "Ireland GL EL" at bounding box center [366, 127] width 227 height 15
type input "Ireland GL"
drag, startPoint x: 301, startPoint y: 83, endPoint x: 221, endPoint y: 81, distance: 79.5
click at [222, 81] on div "Create renewal policy with incumbent Policy number* 59 CLP 5906240 Policy numbe…" at bounding box center [366, 174] width 733 height 348
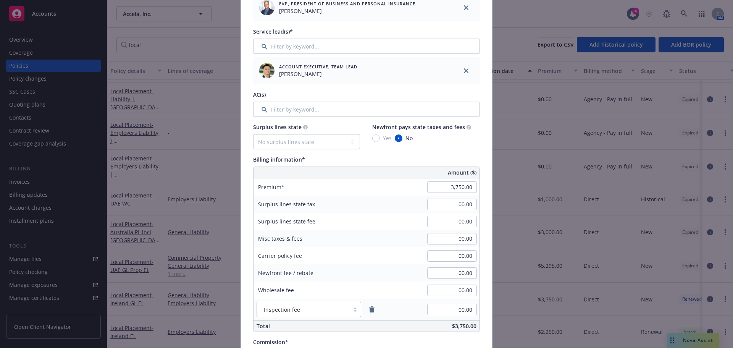
scroll to position [305, 0]
type input "1,500.00"
click at [356, 330] on div "Amount ($) Premium 1,500.00 Surplus lines state tax 00.00 Surplus lines state f…" at bounding box center [366, 247] width 227 height 165
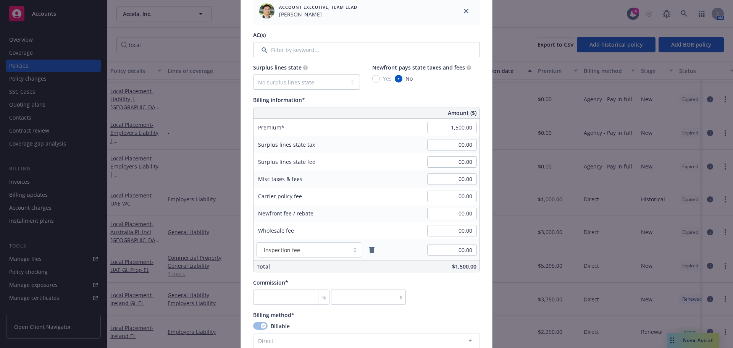
scroll to position [382, 0]
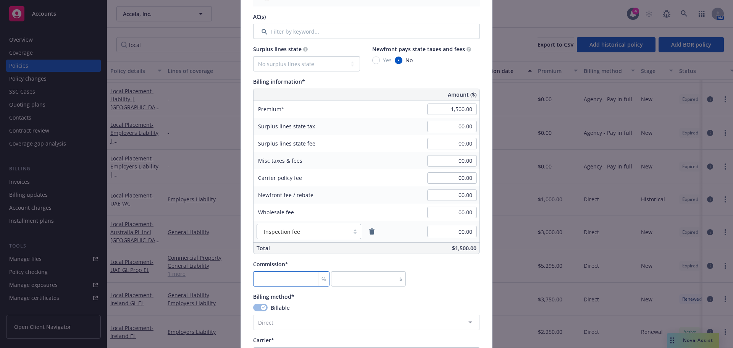
click at [263, 279] on input "number" at bounding box center [291, 278] width 76 height 15
type input "0"
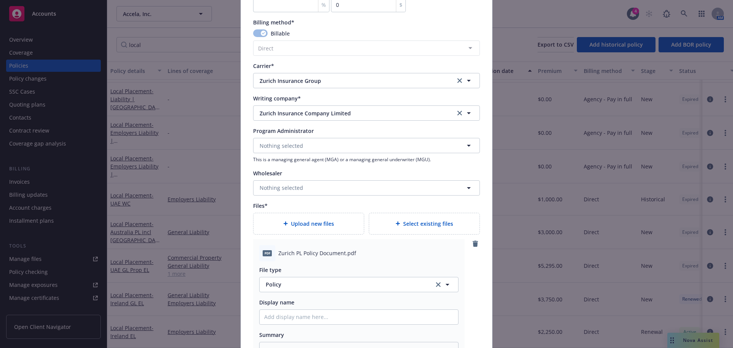
scroll to position [725, 0]
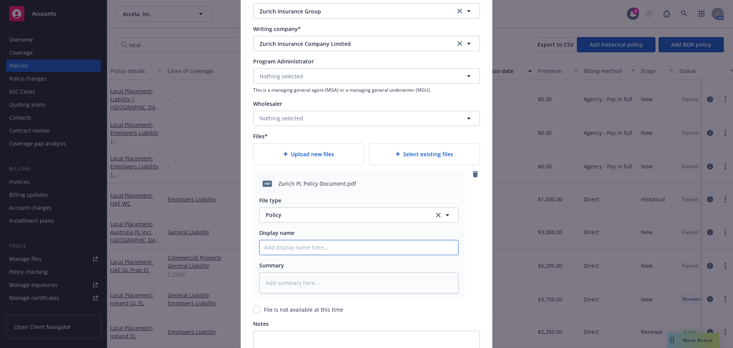
click at [288, 246] on input "Policy display name" at bounding box center [359, 247] width 199 height 15
paste input "59 CLP 5906240"
type textarea "x"
type input "59 CLP 5906240"
drag, startPoint x: 311, startPoint y: 248, endPoint x: 241, endPoint y: 246, distance: 70.7
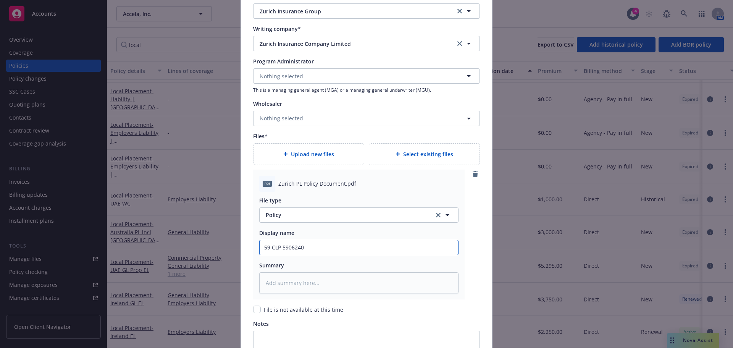
type textarea "x"
type input "A"
type textarea "x"
type input "Ac"
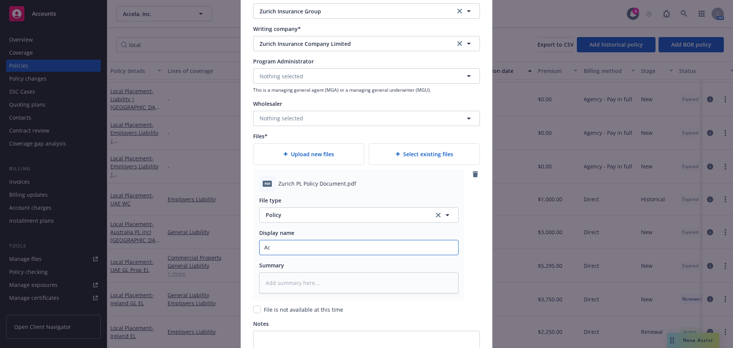
type textarea "x"
type input "Acel"
type textarea "x"
type input "Acela"
type textarea "x"
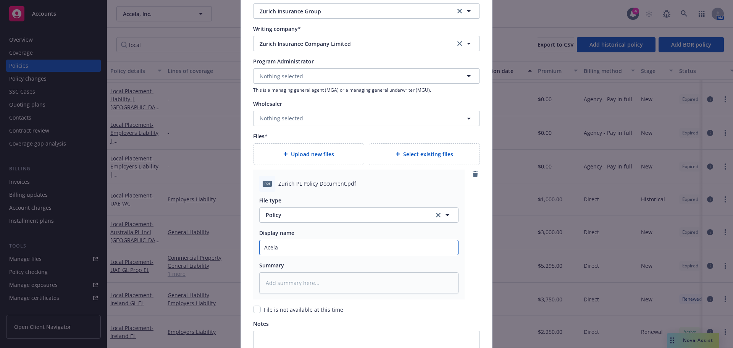
type input "Acel"
type textarea "x"
type input "Ace"
type textarea "x"
type input "Acc"
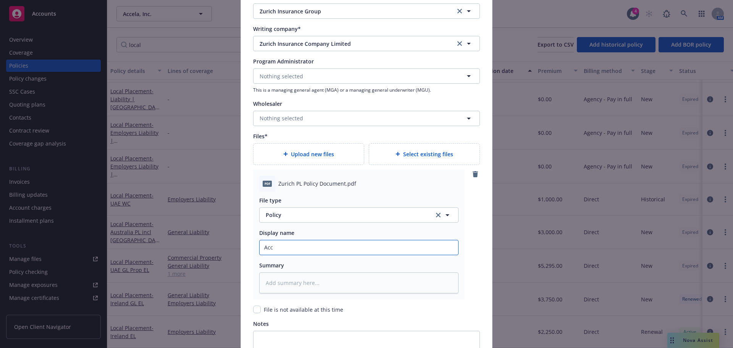
type textarea "x"
type input "Accel"
type textarea "x"
type input "Accela"
type textarea "x"
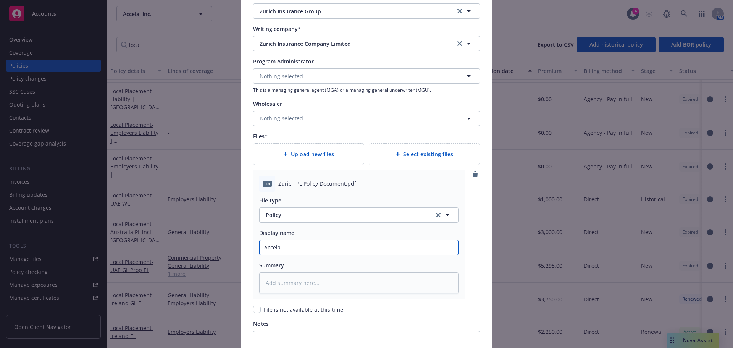
type input "Accela_"
type textarea "x"
type input "Accela_25"
type textarea "x"
type input "Accela_25"
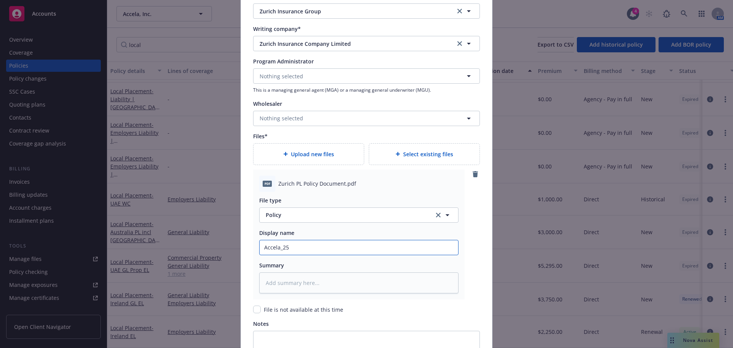
type textarea "x"
type input "Accela_25 I"
type textarea "x"
type input "Accela_25 IR"
type textarea "x"
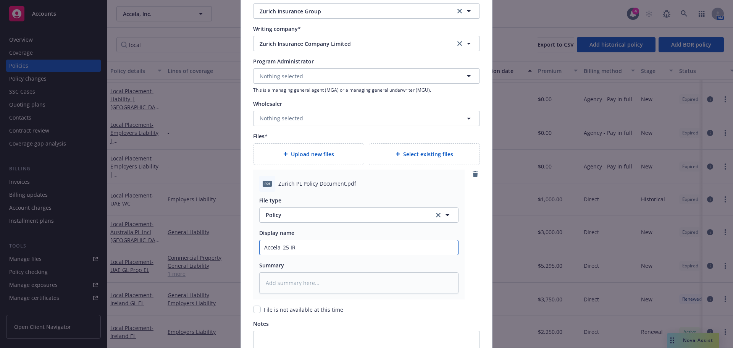
type input "Accela_25 IRE"
type textarea "x"
type input "Accela_25 IRE"
type textarea "x"
type input "Accela_25 IRE GL"
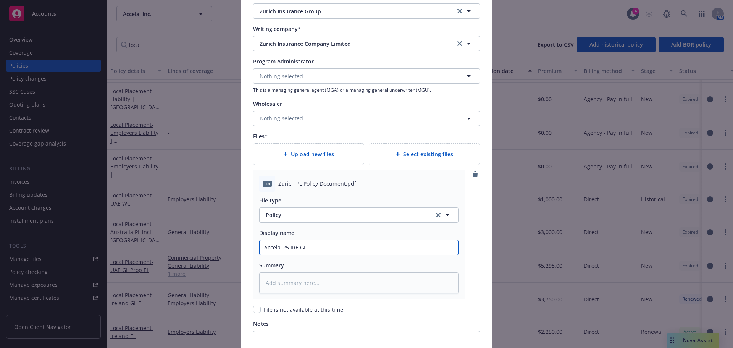
type textarea "x"
type input "Accela_25 IRE GL"
type textarea "x"
type input "Accela_25 IRE GL P"
type textarea "x"
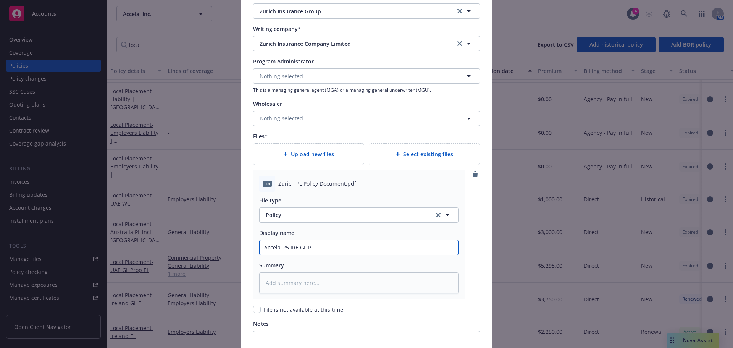
type input "Accela_25 IRE GL Po"
type textarea "x"
type input "Accela_25 IRE GL Pol"
type textarea "x"
type input "Accela_25 IRE [PERSON_NAME]"
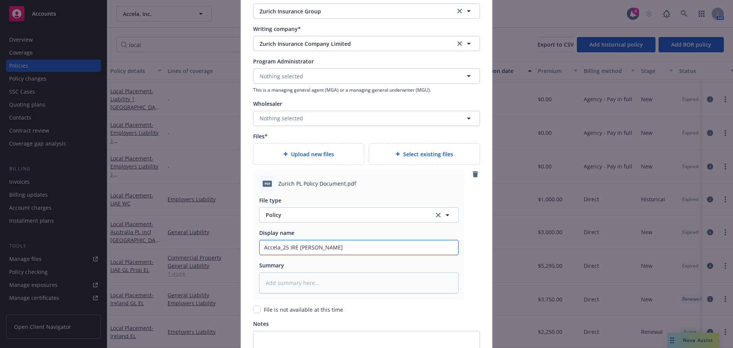
type textarea "x"
type input "Accela_25 IRE [PERSON_NAME]"
type textarea "x"
type input "Accela_25 IRE GL Policy"
type textarea "x"
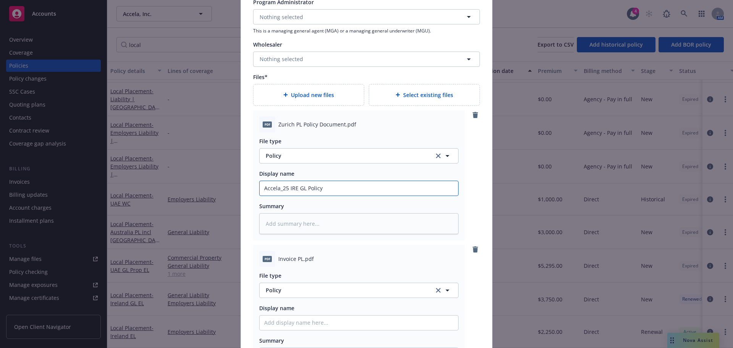
scroll to position [840, 0]
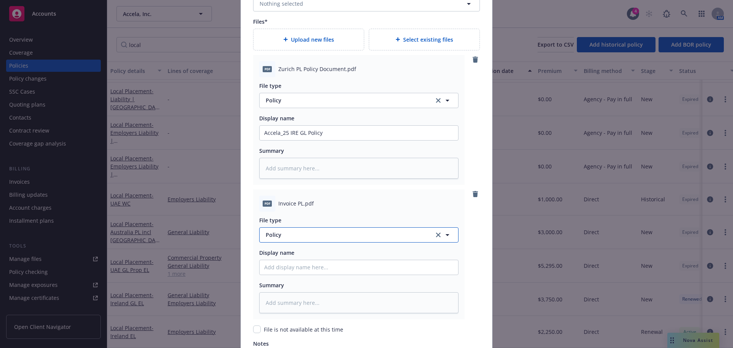
click at [289, 236] on span "Policy" at bounding box center [346, 235] width 160 height 8
type input "invoice"
click at [301, 218] on div "Invoice - Third Party" at bounding box center [292, 213] width 57 height 11
drag, startPoint x: 288, startPoint y: 269, endPoint x: 312, endPoint y: 267, distance: 23.7
click at [289, 269] on input "Policy display name" at bounding box center [359, 267] width 199 height 15
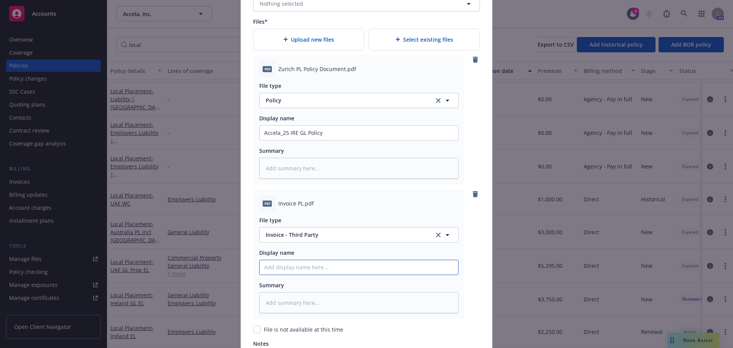
paste input "Accela_25 IRE GL Policy"
type textarea "x"
drag, startPoint x: 331, startPoint y: 267, endPoint x: 305, endPoint y: 268, distance: 25.6
click at [305, 268] on input "Accela_25 IRE GL Policy" at bounding box center [359, 267] width 199 height 15
type input "Accela_25 IRE GL I"
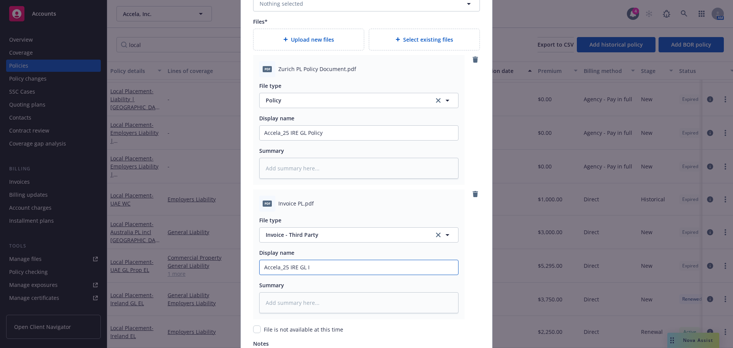
type textarea "x"
type input "Accela_25 IRE GL Ikn"
type textarea "x"
type input "Accela_25 IRE GL Iknvo"
type textarea "x"
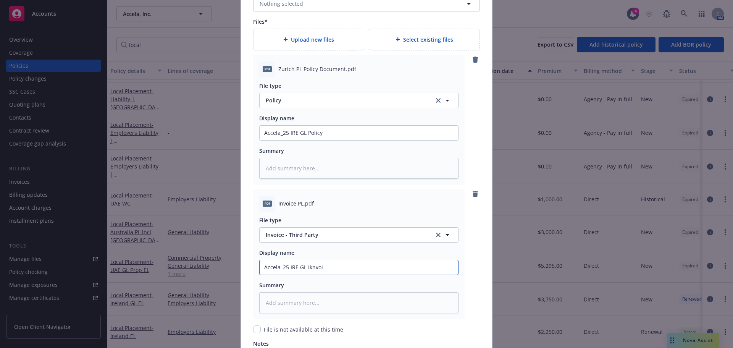
type input "Accela_25 IRE GL Iknvoic"
type textarea "x"
type input "Accela_25 IRE GL Iknvoice"
type textarea "x"
type input "Accela_25 IRE GL Iknvoic"
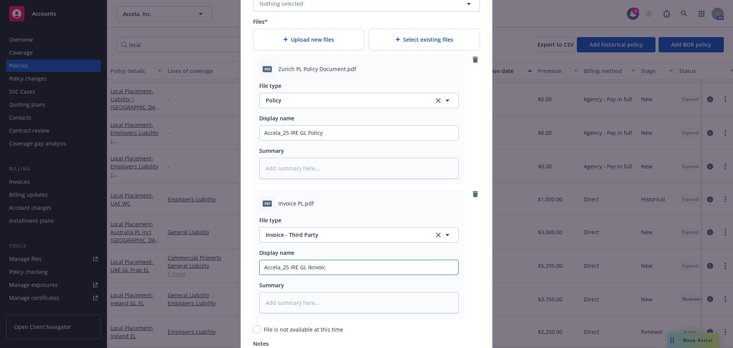
type textarea "x"
type input "Accela_25 IRE GL Iknvoi"
type textarea "x"
type input "Accela_25 IRE GL Iknvo"
type textarea "x"
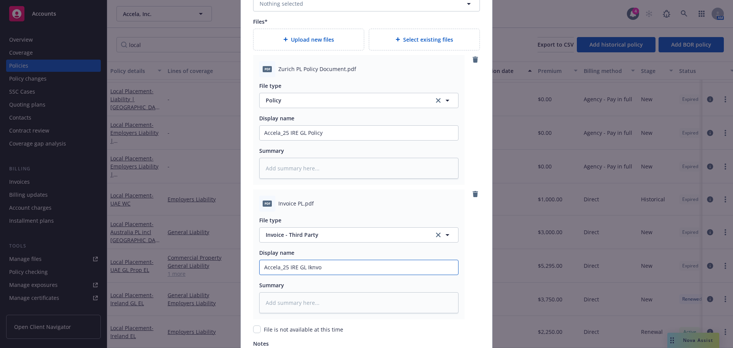
type input "Accela_25 IRE GL Iknv"
type textarea "x"
type input "Accela_25 IRE GL Ikn"
type textarea "x"
type input "Accela_25 IRE GL Ik"
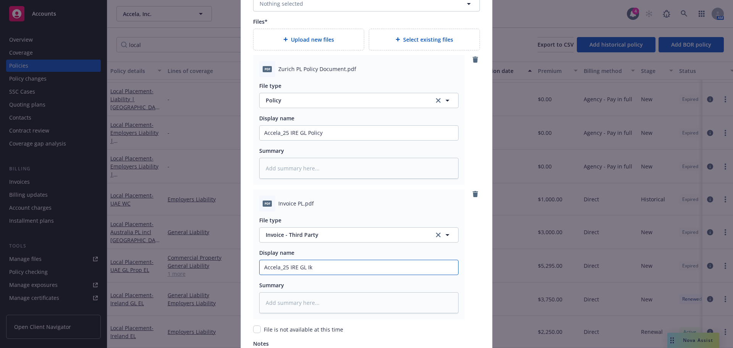
type textarea "x"
type input "Accela_25 IRE GL I"
type textarea "x"
type input "Accela_25 IRE GL In"
type textarea "x"
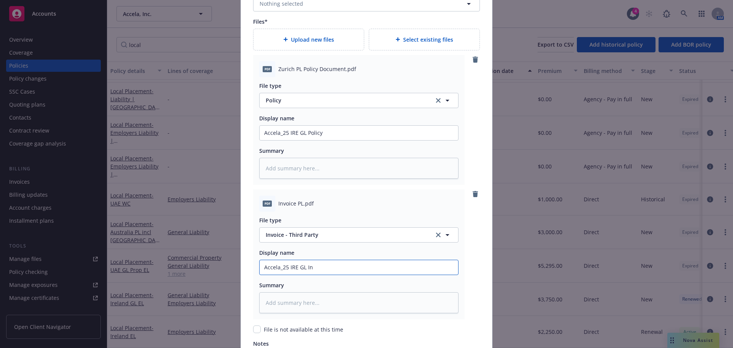
type input "Accela_25 IRE GL Inv"
type textarea "x"
type input "Accela_25 IRE GL Invo"
type textarea "x"
type input "Accela_25 IRE GL Invoic"
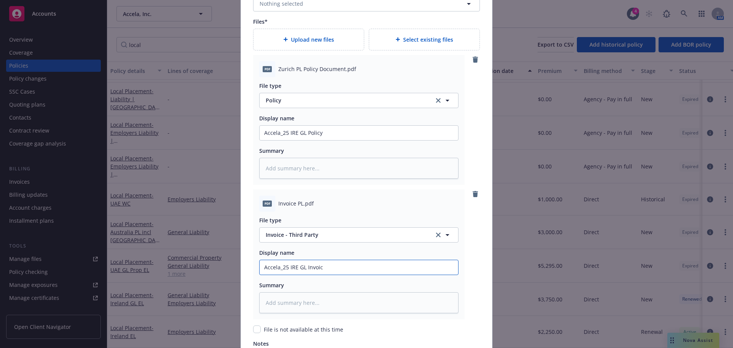
type textarea "x"
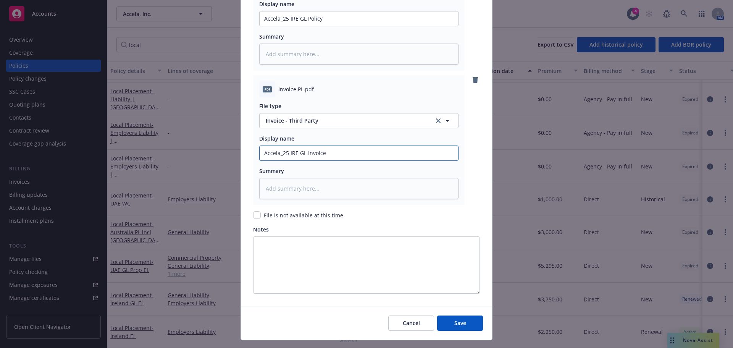
scroll to position [971, 0]
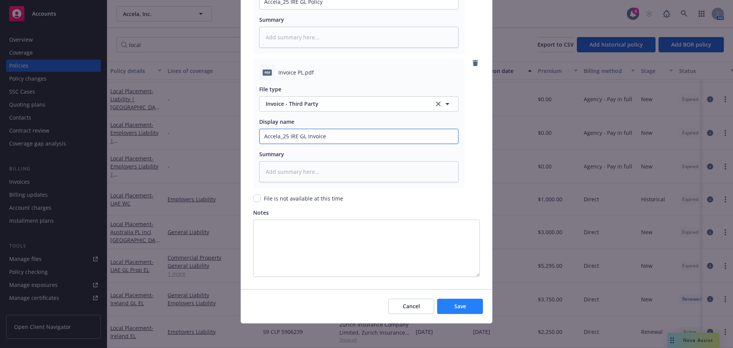
type input "Accela_25 IRE GL Invoice"
click at [470, 309] on button "Save" at bounding box center [460, 306] width 46 height 15
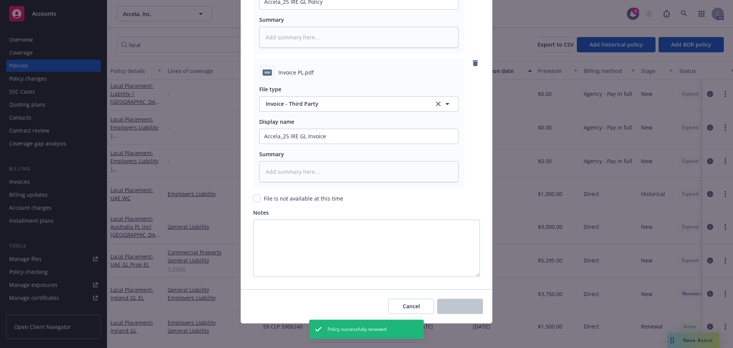
scroll to position [64, 0]
type textarea "x"
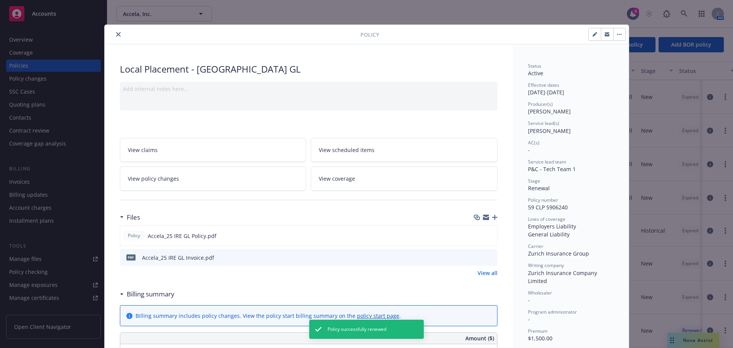
drag, startPoint x: 116, startPoint y: 36, endPoint x: 120, endPoint y: 35, distance: 4.2
click at [116, 36] on icon "close" at bounding box center [118, 34] width 5 height 5
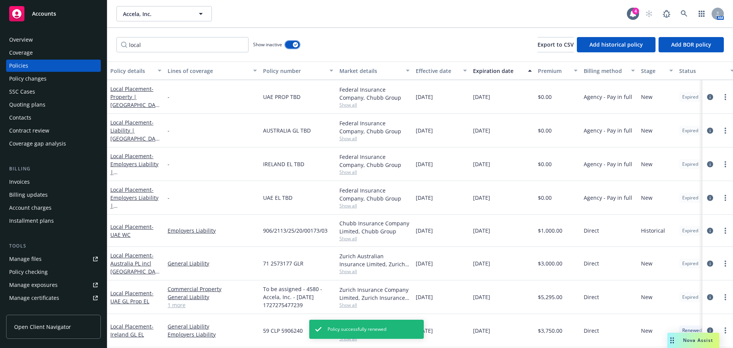
click at [292, 44] on button "button" at bounding box center [292, 45] width 15 height 8
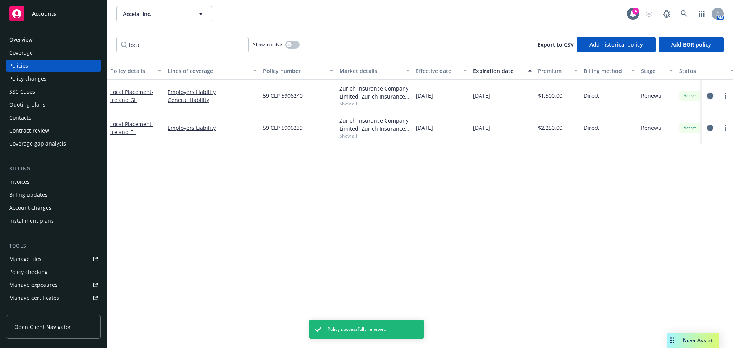
click at [711, 97] on icon "circleInformation" at bounding box center [710, 96] width 6 height 6
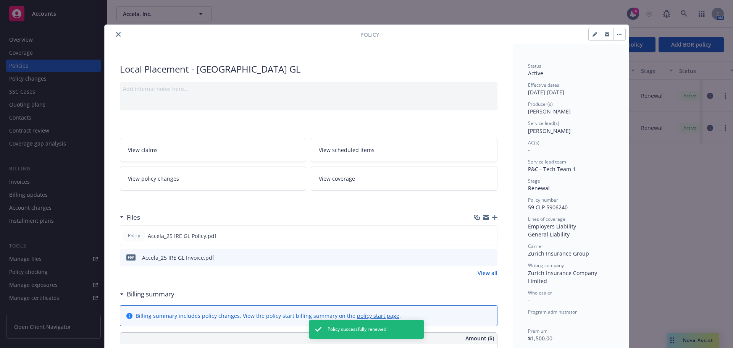
scroll to position [23, 0]
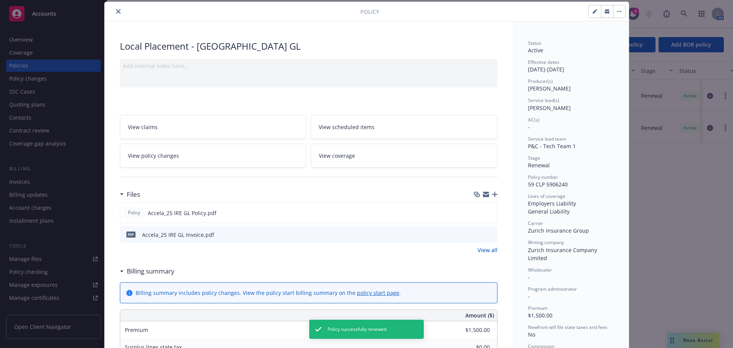
click at [592, 14] on button "button" at bounding box center [595, 11] width 12 height 12
select select "RENEWAL"
select select "12"
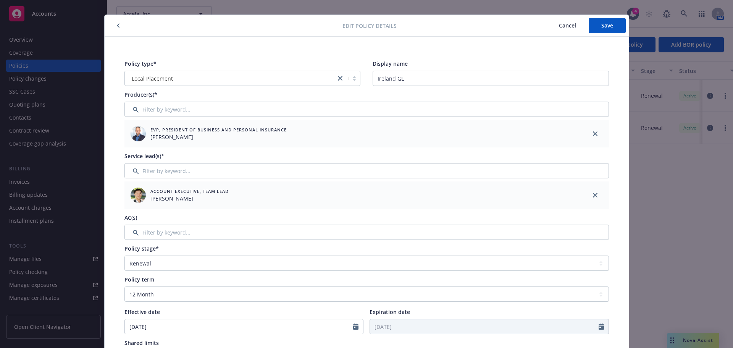
scroll to position [0, 0]
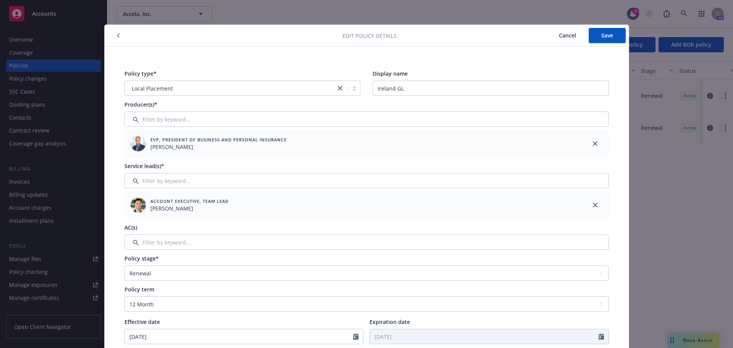
click at [564, 37] on span "Cancel" at bounding box center [567, 35] width 17 height 7
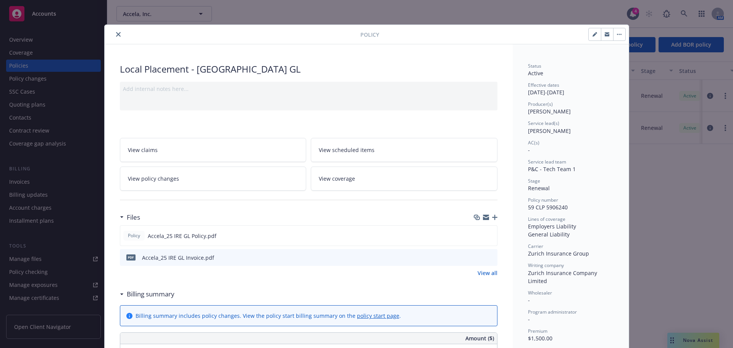
drag, startPoint x: 378, startPoint y: 176, endPoint x: 383, endPoint y: 176, distance: 5.0
click at [378, 176] on link "View coverage" at bounding box center [404, 178] width 187 height 24
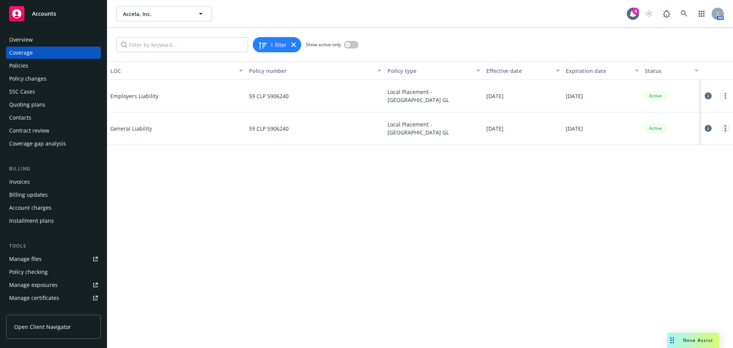
click at [724, 129] on link "more" at bounding box center [725, 128] width 9 height 9
click at [727, 96] on link "more" at bounding box center [725, 95] width 9 height 9
click at [676, 123] on link "Delete coverage" at bounding box center [679, 126] width 100 height 15
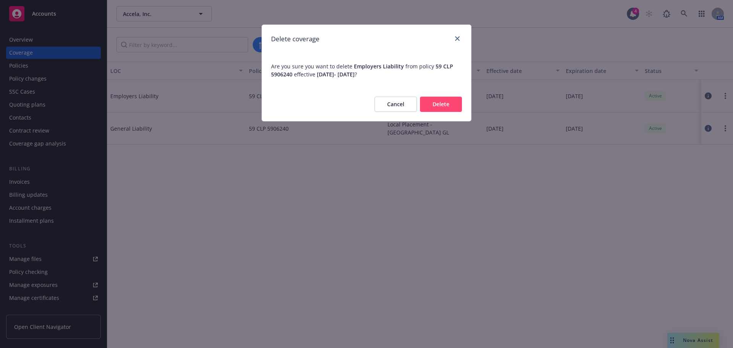
click at [444, 102] on button "Delete" at bounding box center [441, 104] width 42 height 15
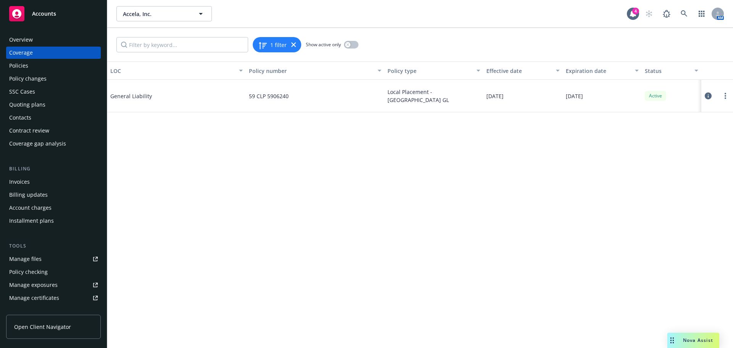
click at [26, 65] on div "Policies" at bounding box center [18, 66] width 19 height 12
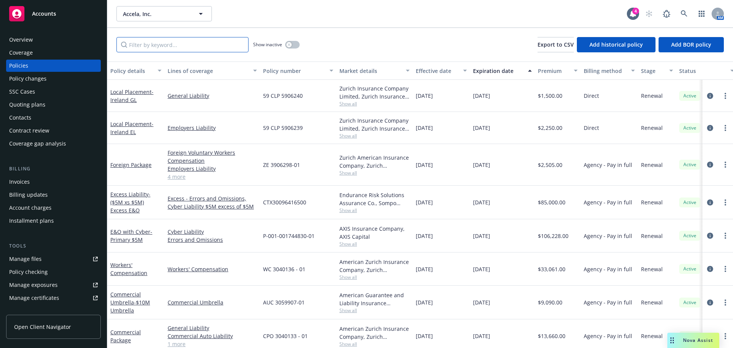
click at [175, 50] on input "Filter by keyword..." at bounding box center [182, 44] width 132 height 15
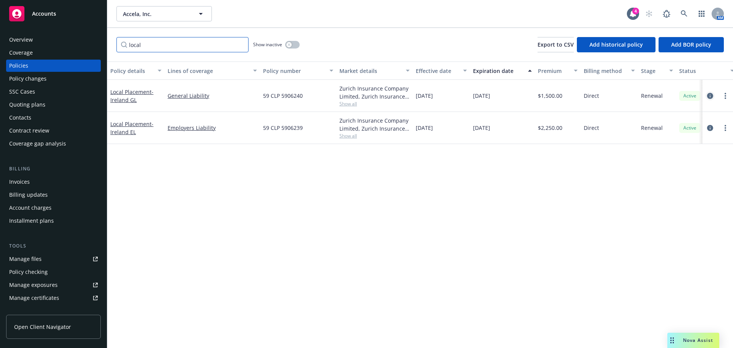
type input "local"
click at [711, 97] on icon "circleInformation" at bounding box center [710, 96] width 6 height 6
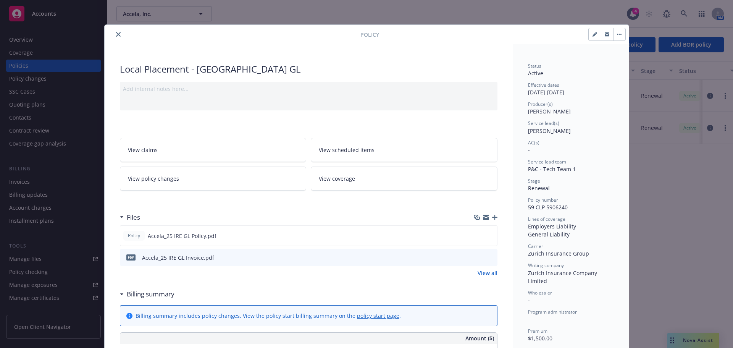
scroll to position [23, 0]
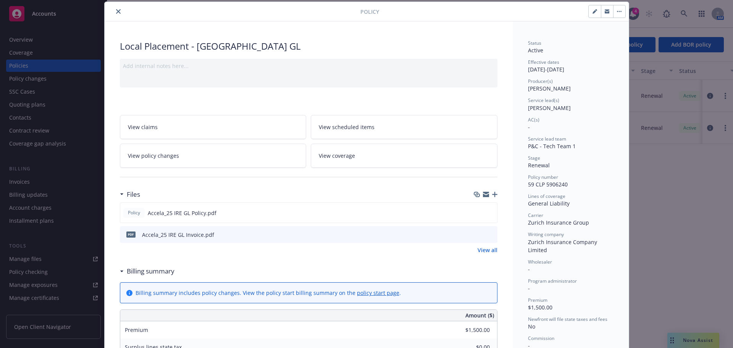
click at [492, 196] on icon "button" at bounding box center [494, 194] width 5 height 5
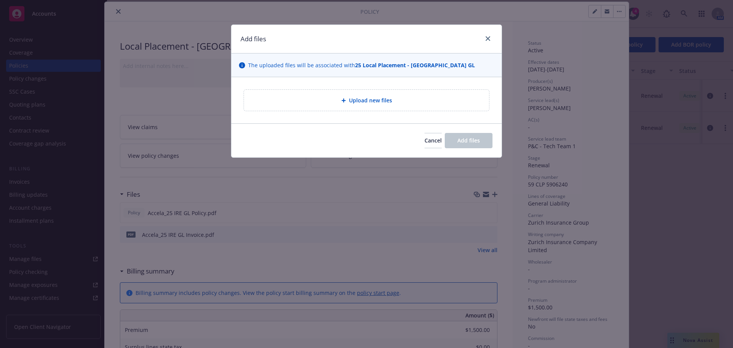
type textarea "x"
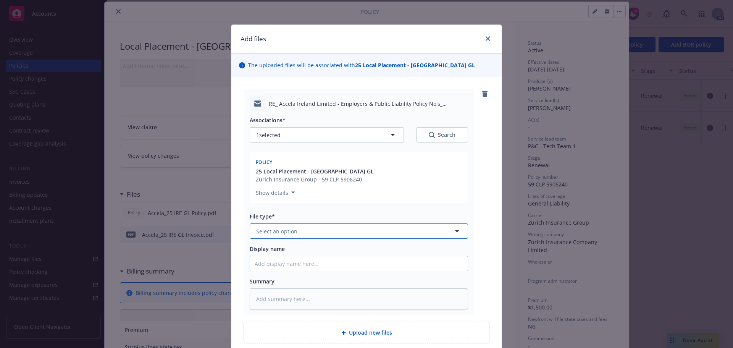
click at [279, 226] on button "Select an option" at bounding box center [359, 230] width 218 height 15
type input "email"
click at [274, 250] on div "Email" at bounding box center [359, 252] width 208 height 11
click at [265, 261] on input "Display name" at bounding box center [359, 263] width 218 height 15
type textarea "x"
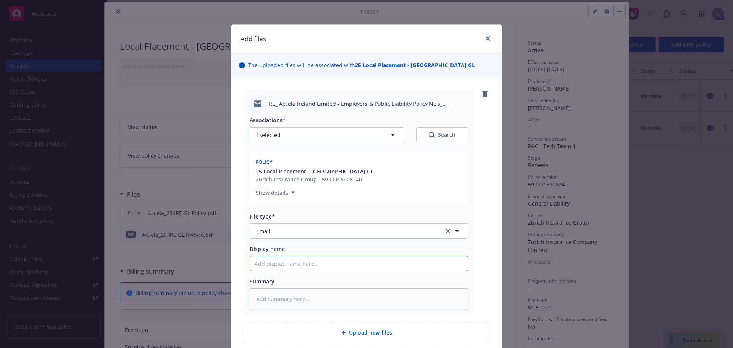
type input "P"
type textarea "x"
type input "Po"
type textarea "x"
type input "Pol"
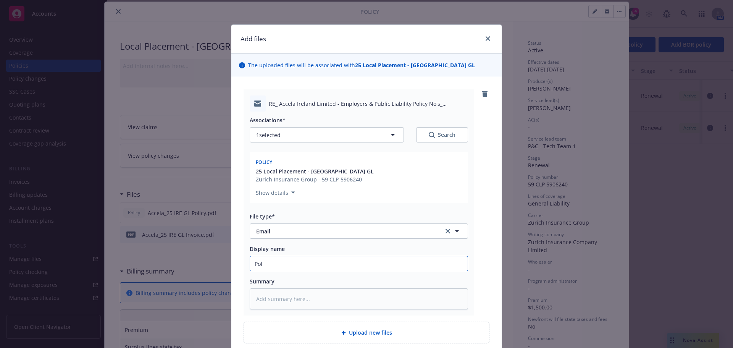
type textarea "x"
type input "Poli"
type textarea "x"
type input "Policy"
type textarea "x"
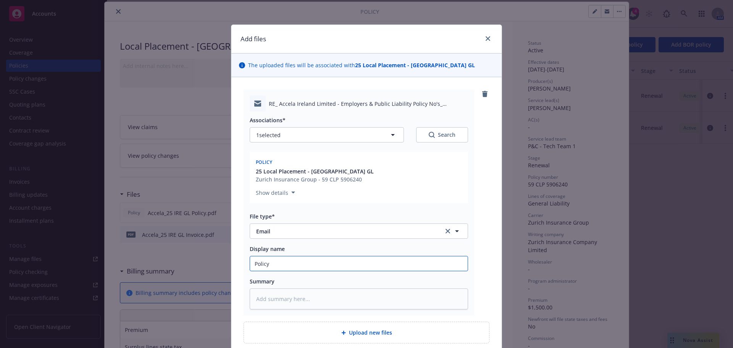
type input "Policy D"
type textarea "x"
type input "Policy Do"
type textarea "x"
type input "Policy Docs"
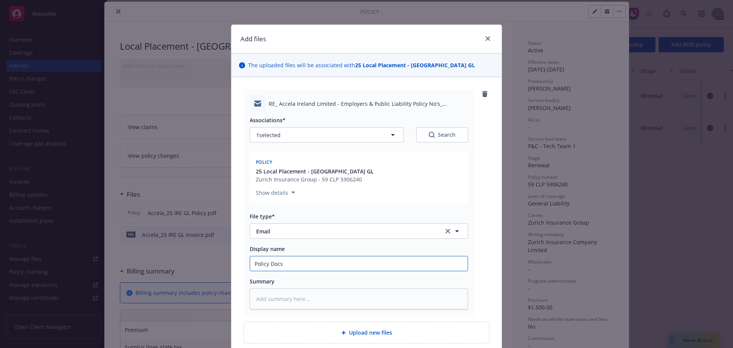
type textarea "x"
type input "Policy Docs/I"
type textarea "x"
type input "Policy Docs/Inv"
type textarea "x"
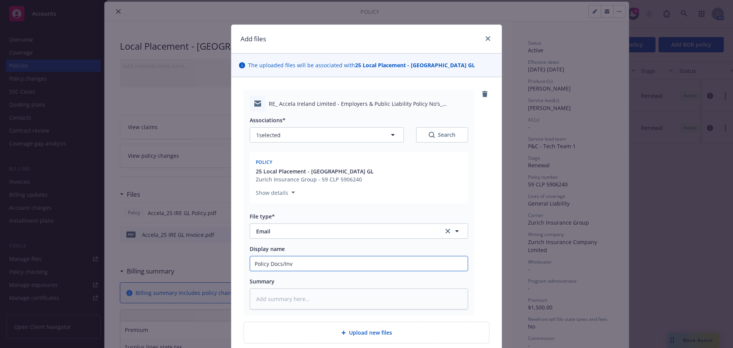
type input "Policy Docs/Invo"
type textarea "x"
type input "Policy Docs/Invoi"
type textarea "x"
type input "Policy Docs/Invoic"
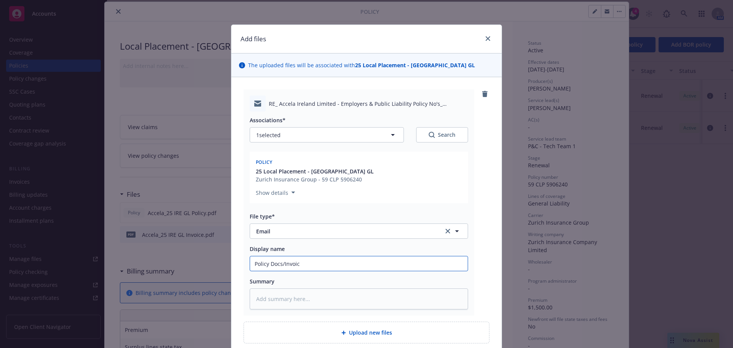
type textarea "x"
type input "Policy Docs/Invoices"
type textarea "x"
type input "Policy Docs/Invoices f"
type textarea "x"
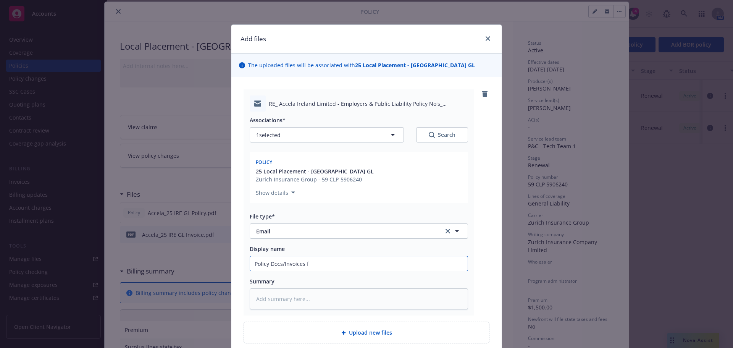
type input "Policy Docs/Invoices fr"
type textarea "x"
type input "Policy Docs/Invoices fro"
type textarea "x"
type input "Policy Docs/Invoices from"
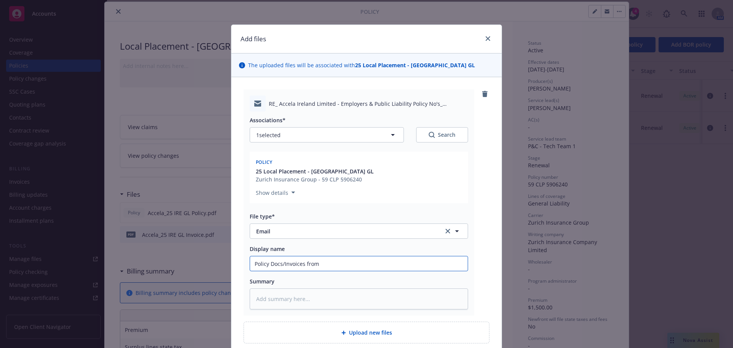
type textarea "x"
type input "Policy Docs/Invoices from"
type textarea "x"
type input "Policy Docs/Invoices from A"
type textarea "x"
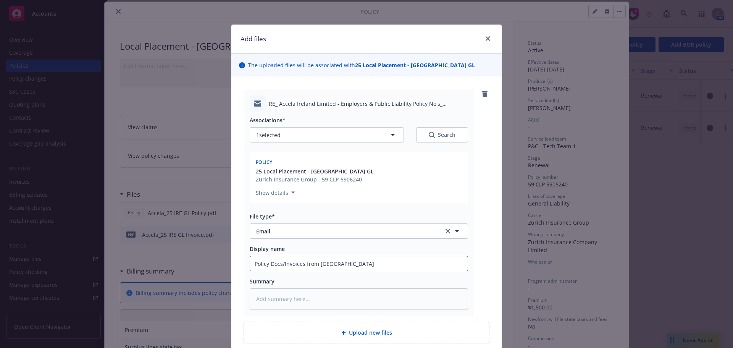
type input "Policy Docs/Invoices from [GEOGRAPHIC_DATA]"
type textarea "x"
type input "Policy Docs/Invoices from Arac"
type textarea "x"
type input "Policy Docs/Invoices from Arach"
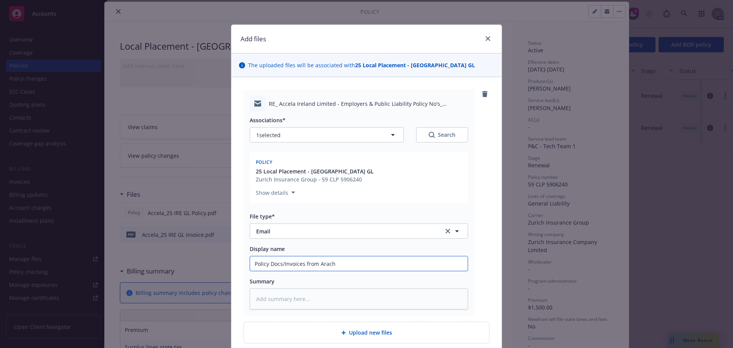
type textarea "x"
type input "Policy Docs/Invoices from [GEOGRAPHIC_DATA]"
type textarea "x"
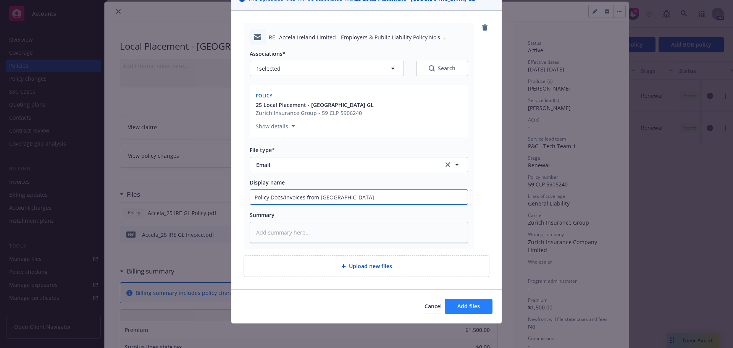
type input "Policy Docs/Invoices from [GEOGRAPHIC_DATA]"
click at [463, 309] on span "Add files" at bounding box center [468, 305] width 23 height 7
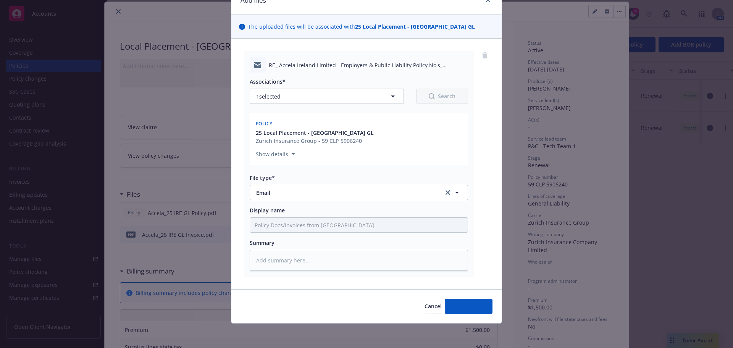
scroll to position [39, 0]
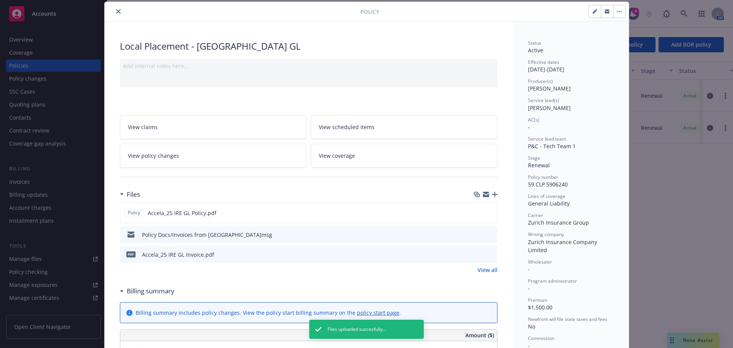
click at [116, 12] on icon "close" at bounding box center [118, 11] width 5 height 5
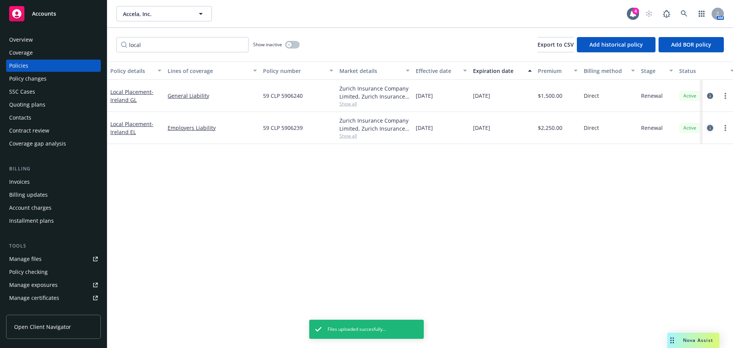
click at [708, 129] on icon "circleInformation" at bounding box center [710, 128] width 6 height 6
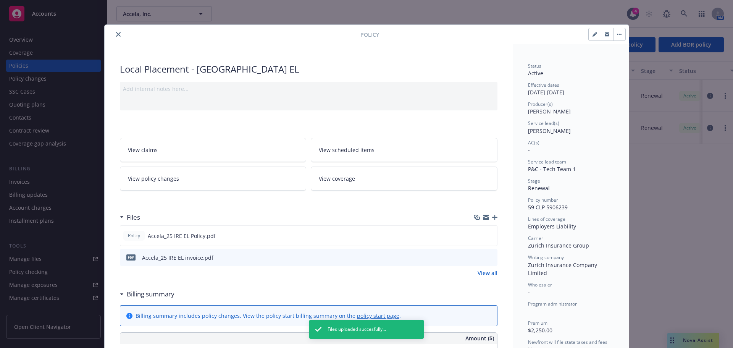
click at [492, 217] on icon "button" at bounding box center [494, 217] width 5 height 5
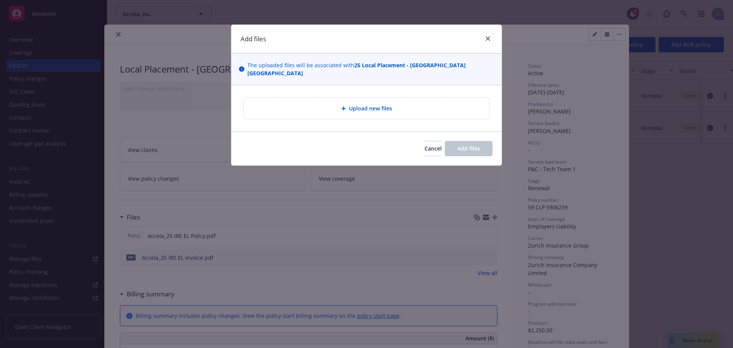
type textarea "x"
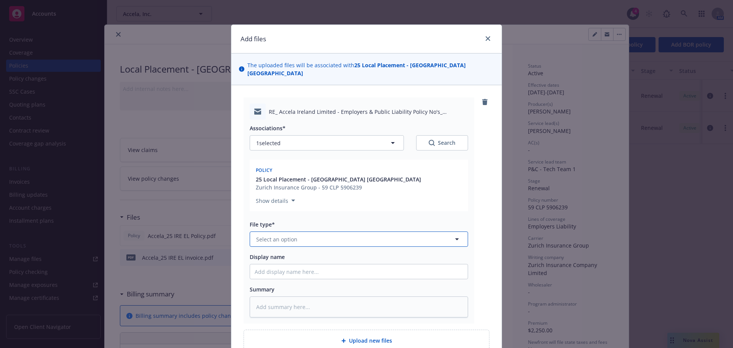
click at [280, 235] on span "Select an option" at bounding box center [276, 239] width 41 height 8
type input "email"
click at [275, 255] on div "Email" at bounding box center [359, 260] width 208 height 11
click at [268, 264] on input "Display name" at bounding box center [359, 271] width 218 height 15
paste input "Policy Docs/Invoices from [GEOGRAPHIC_DATA]"
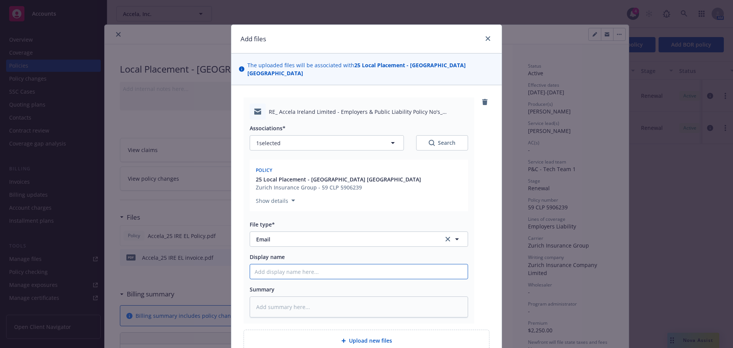
type textarea "x"
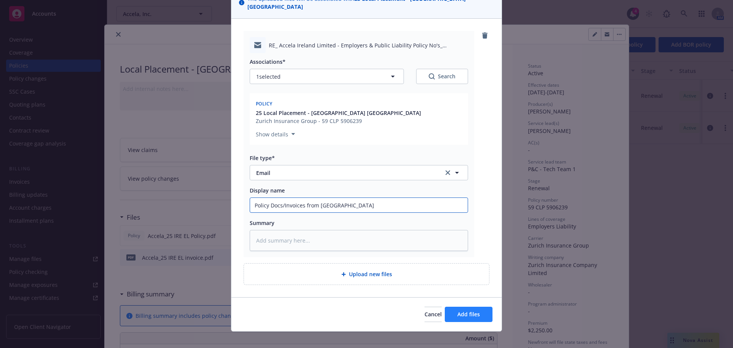
type input "Policy Docs/Invoices from [GEOGRAPHIC_DATA]"
click at [459, 307] on button "Add files" at bounding box center [469, 314] width 48 height 15
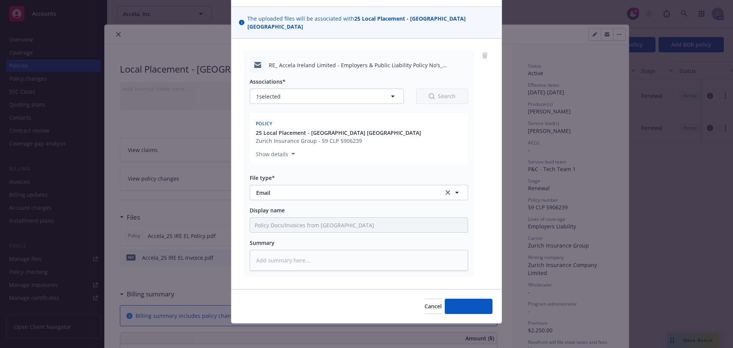
scroll to position [39, 0]
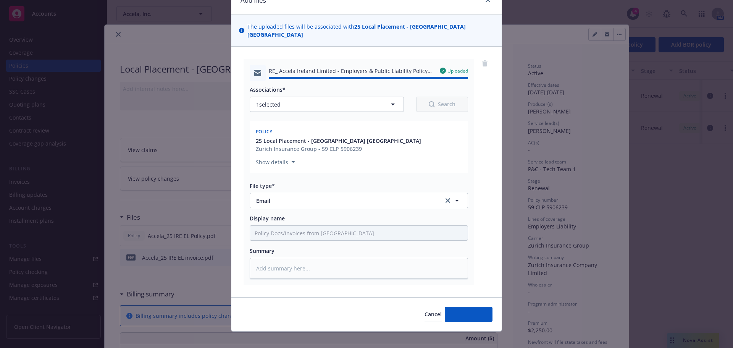
type textarea "x"
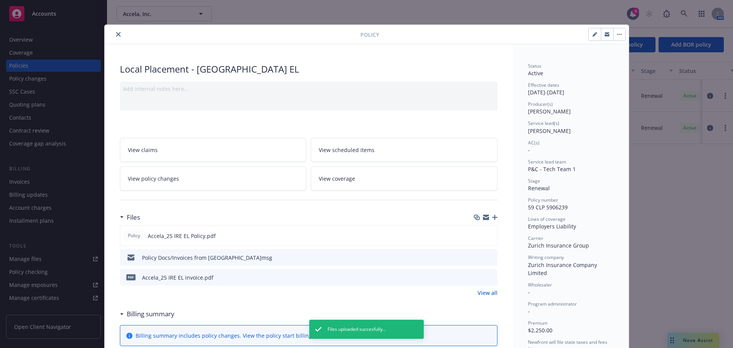
click at [116, 33] on icon "close" at bounding box center [118, 34] width 5 height 5
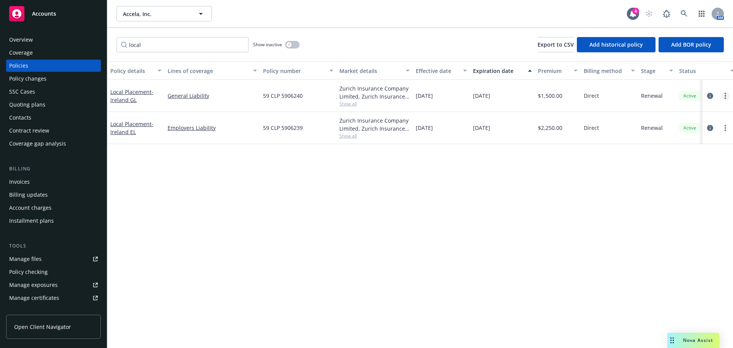
click at [724, 98] on link "more" at bounding box center [725, 95] width 9 height 9
click at [668, 197] on link "Copy logging email" at bounding box center [685, 203] width 90 height 15
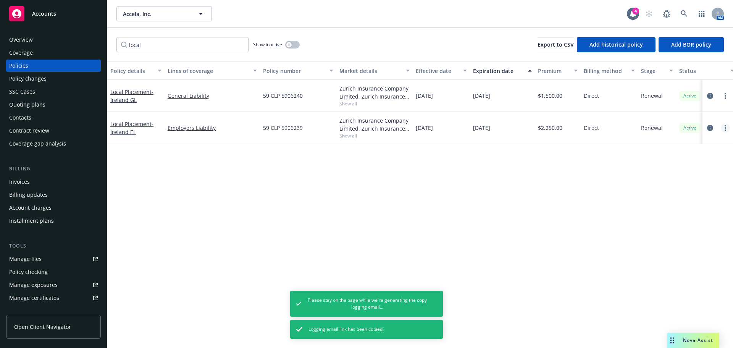
click at [729, 127] on link "more" at bounding box center [725, 127] width 9 height 9
click at [723, 97] on link "more" at bounding box center [725, 95] width 9 height 9
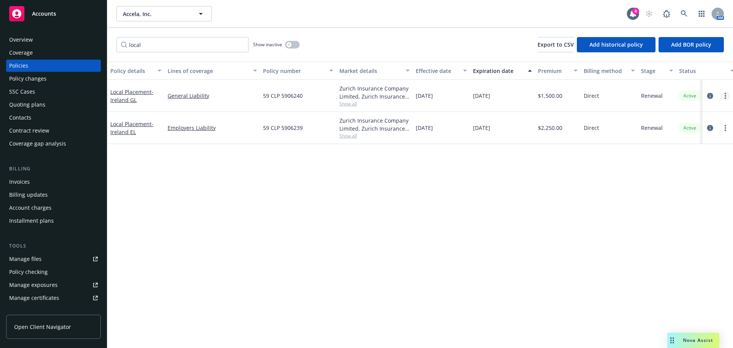
click at [727, 95] on link "more" at bounding box center [725, 95] width 9 height 9
click at [670, 201] on link "Copy logging email" at bounding box center [685, 203] width 90 height 15
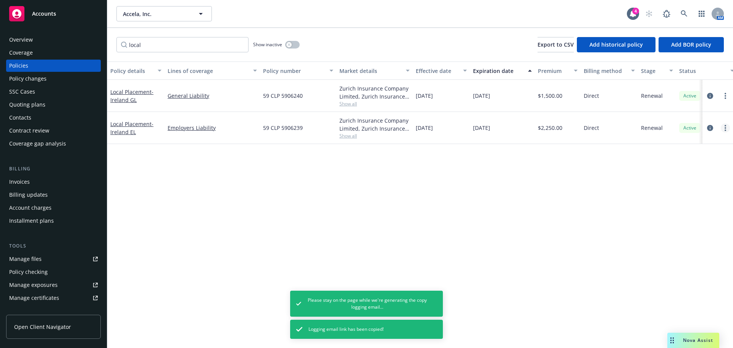
click at [722, 130] on link "more" at bounding box center [725, 127] width 9 height 9
click at [679, 231] on link "Copy logging email" at bounding box center [685, 235] width 90 height 15
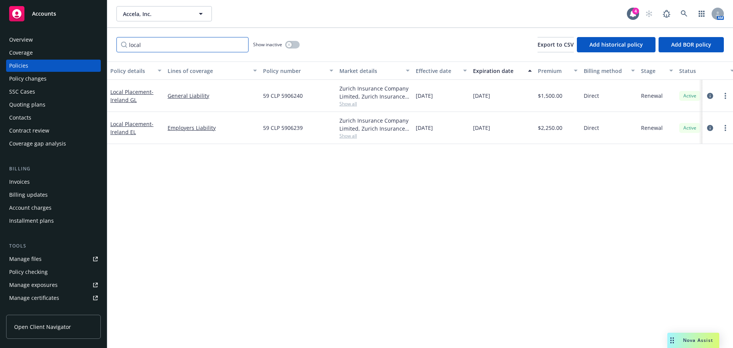
drag, startPoint x: 165, startPoint y: 45, endPoint x: 87, endPoint y: 45, distance: 77.5
click at [88, 45] on div "Accounts Overview Coverage Policies Policy changes SSC Cases Quoting plans Cont…" at bounding box center [366, 174] width 733 height 348
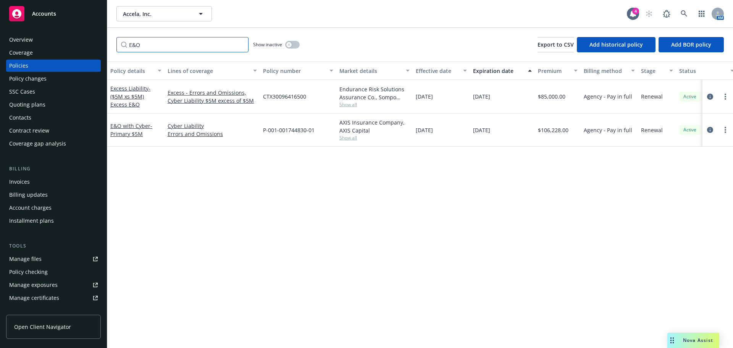
click at [162, 48] on input "E&O" at bounding box center [182, 44] width 132 height 15
type input "umbrella"
